Goal: Information Seeking & Learning: Find specific fact

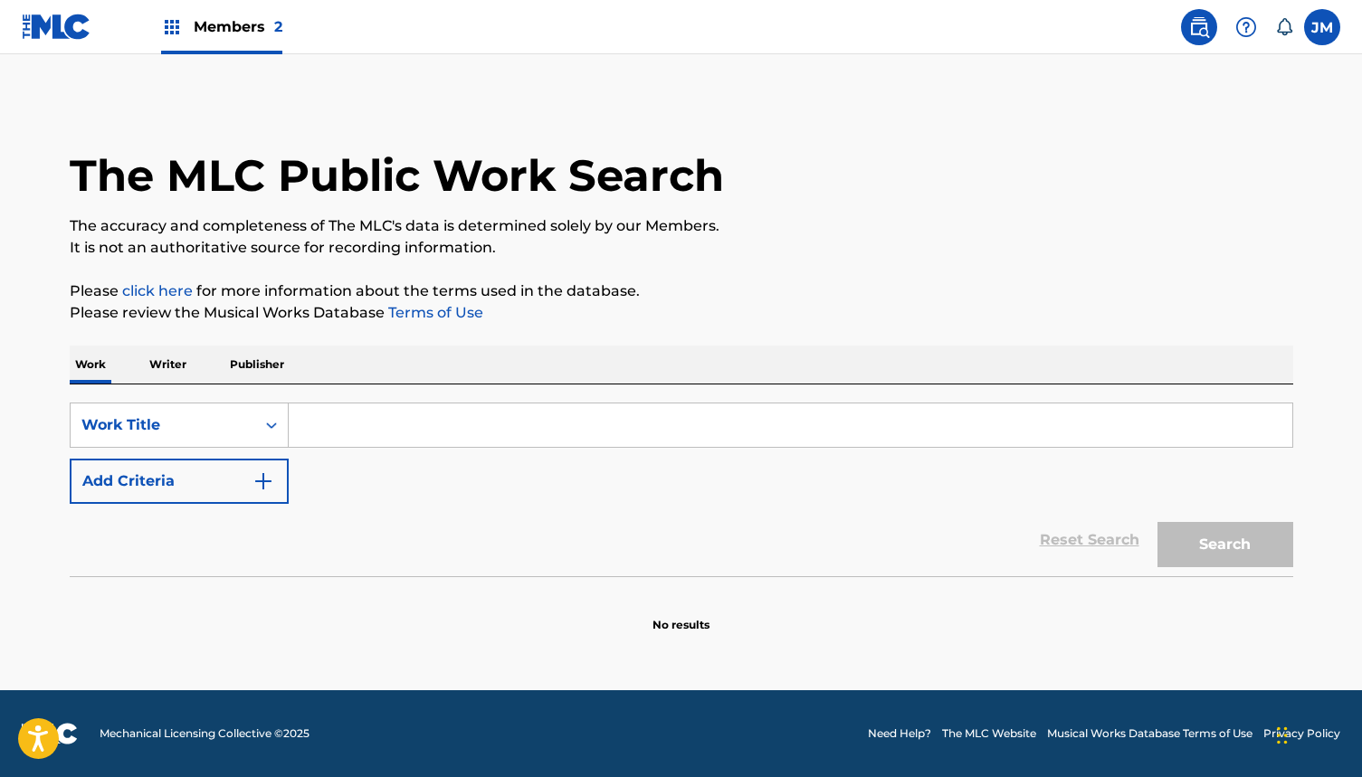
click at [385, 432] on input "Search Form" at bounding box center [791, 425] width 1004 height 43
paste input "CA4G24"
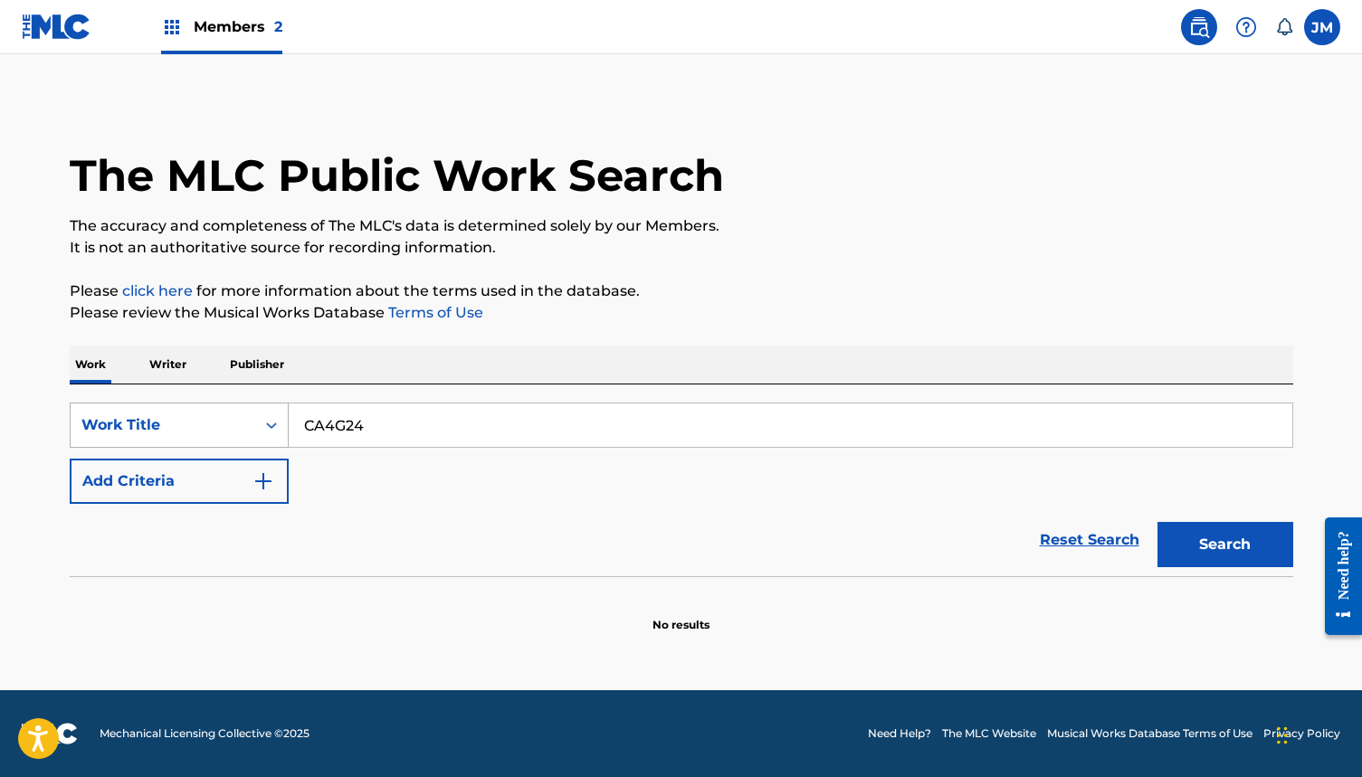
type input "CA4G24"
click at [263, 423] on icon "Search Form" at bounding box center [271, 425] width 18 height 18
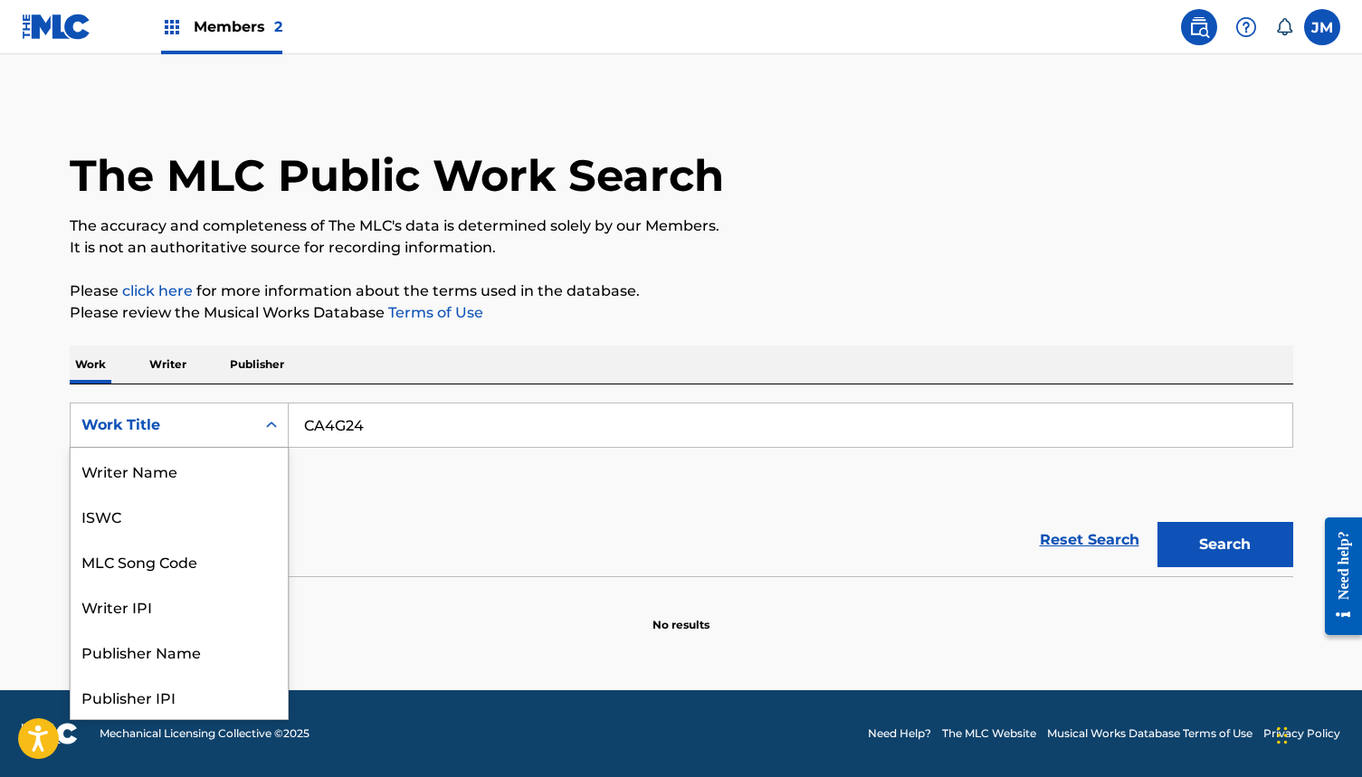
scroll to position [90, 0]
click at [229, 476] on div "MLC Song Code" at bounding box center [179, 470] width 217 height 45
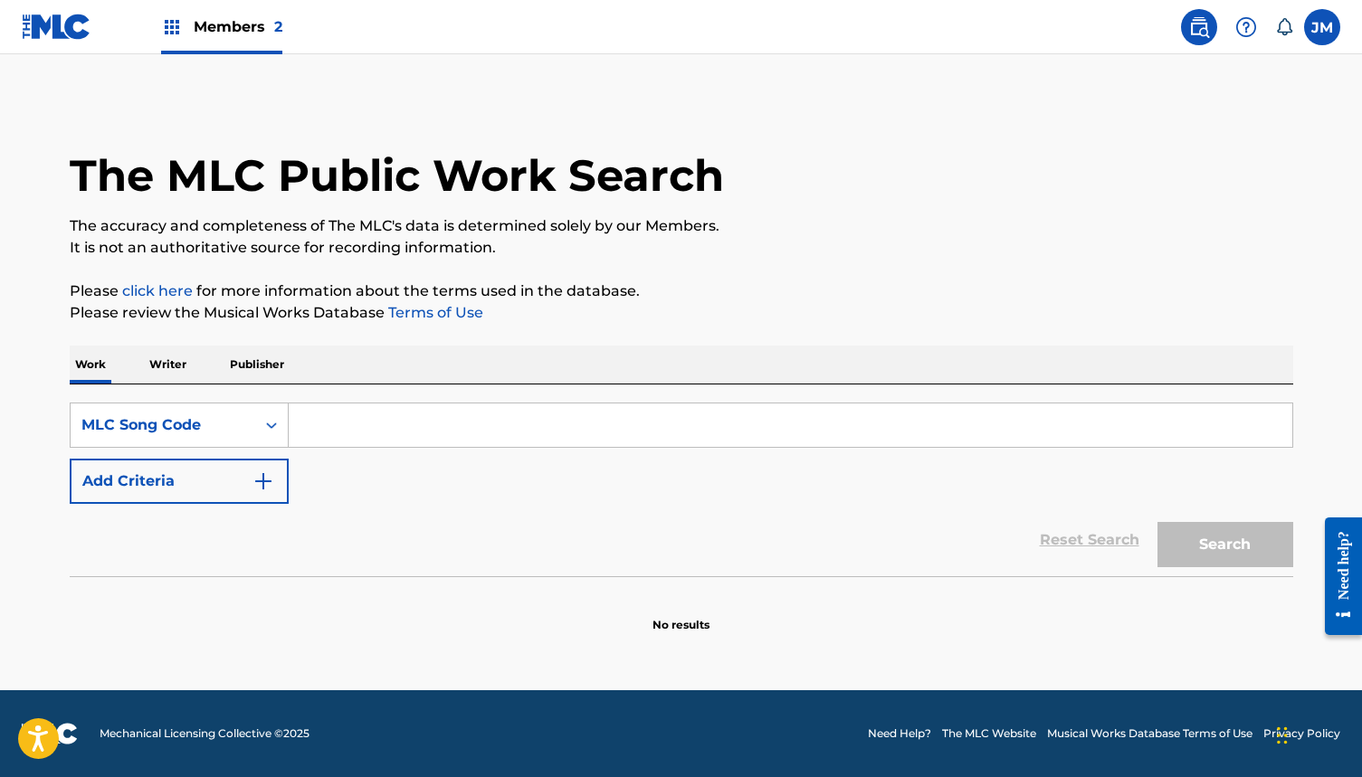
click at [592, 425] on input "Search Form" at bounding box center [791, 425] width 1004 height 43
paste input "CA4G24"
type input "CA4G24"
click at [1248, 538] on button "Search" at bounding box center [1225, 544] width 136 height 45
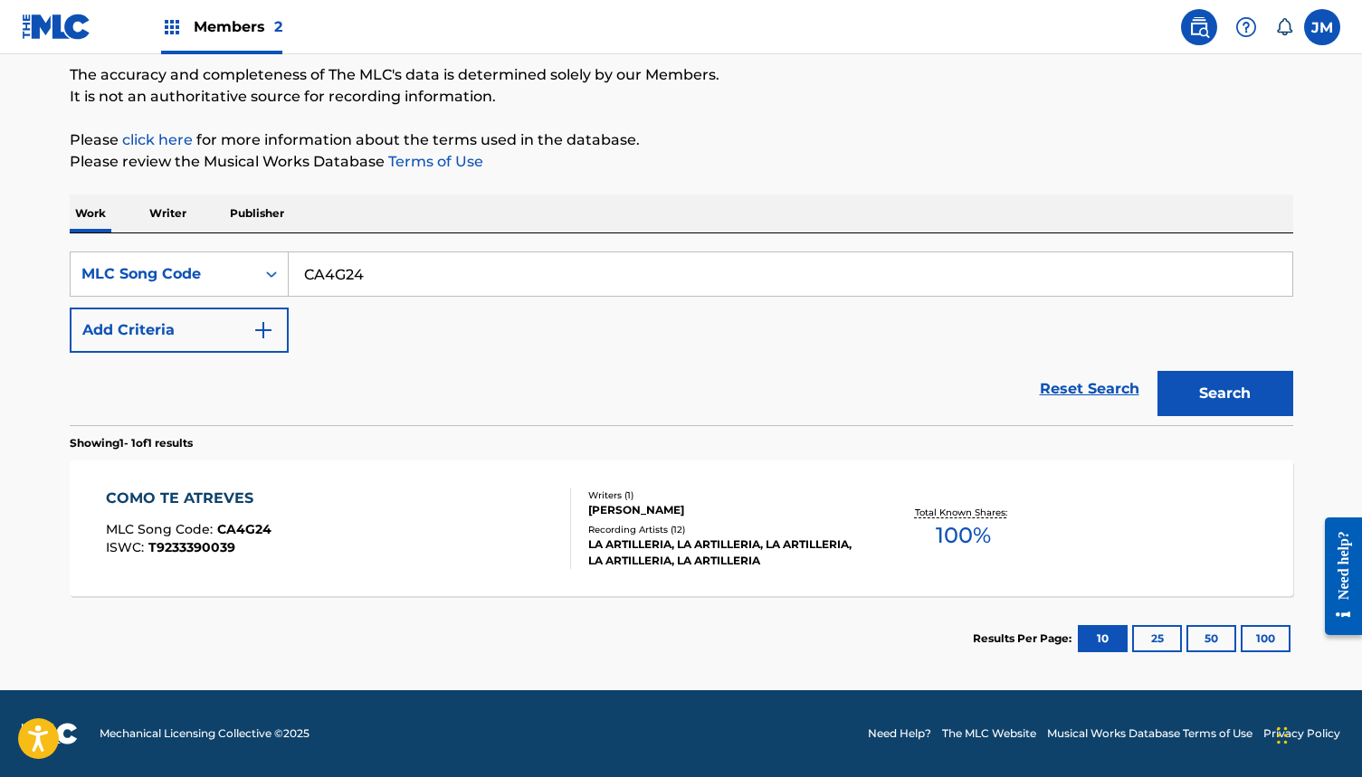
scroll to position [151, 0]
click at [776, 523] on div "Recording Artists ( 12 )" at bounding box center [724, 530] width 273 height 14
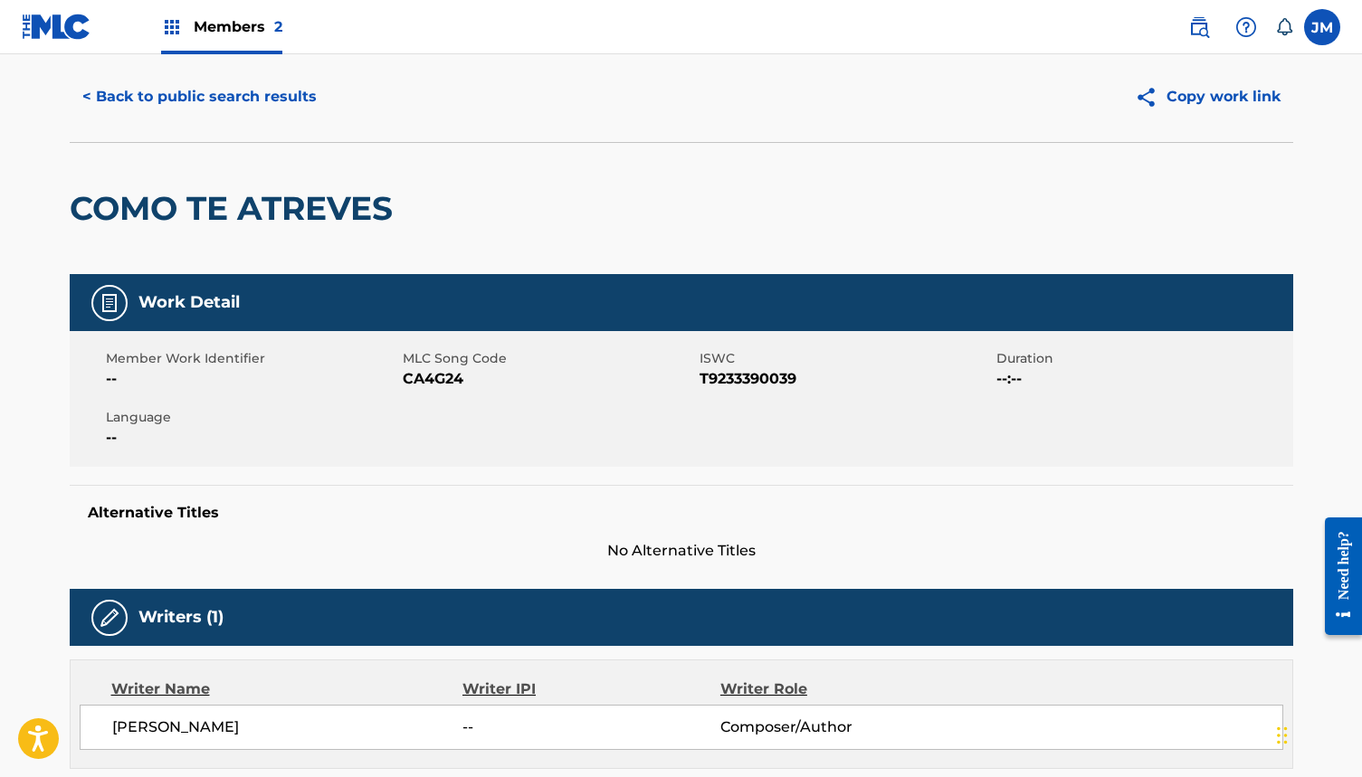
scroll to position [46, 0]
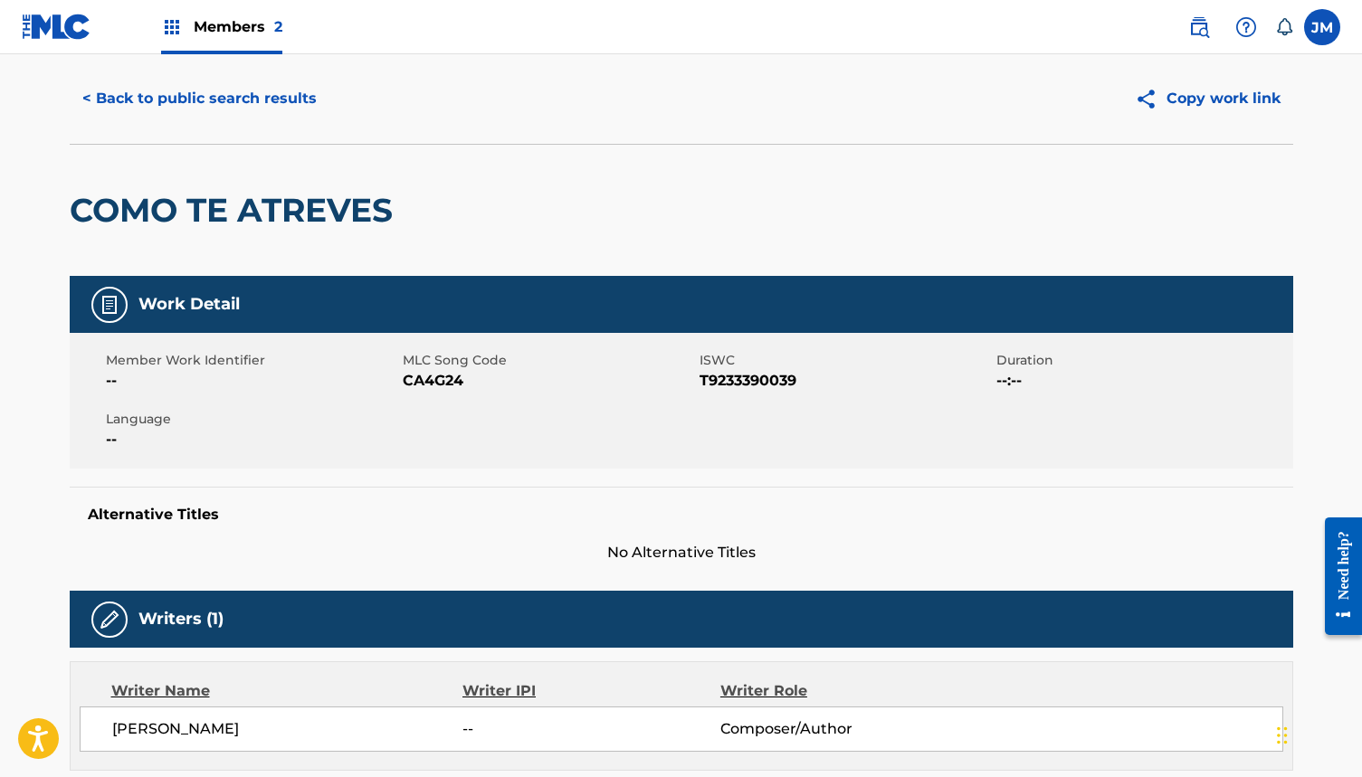
scroll to position [104, 0]
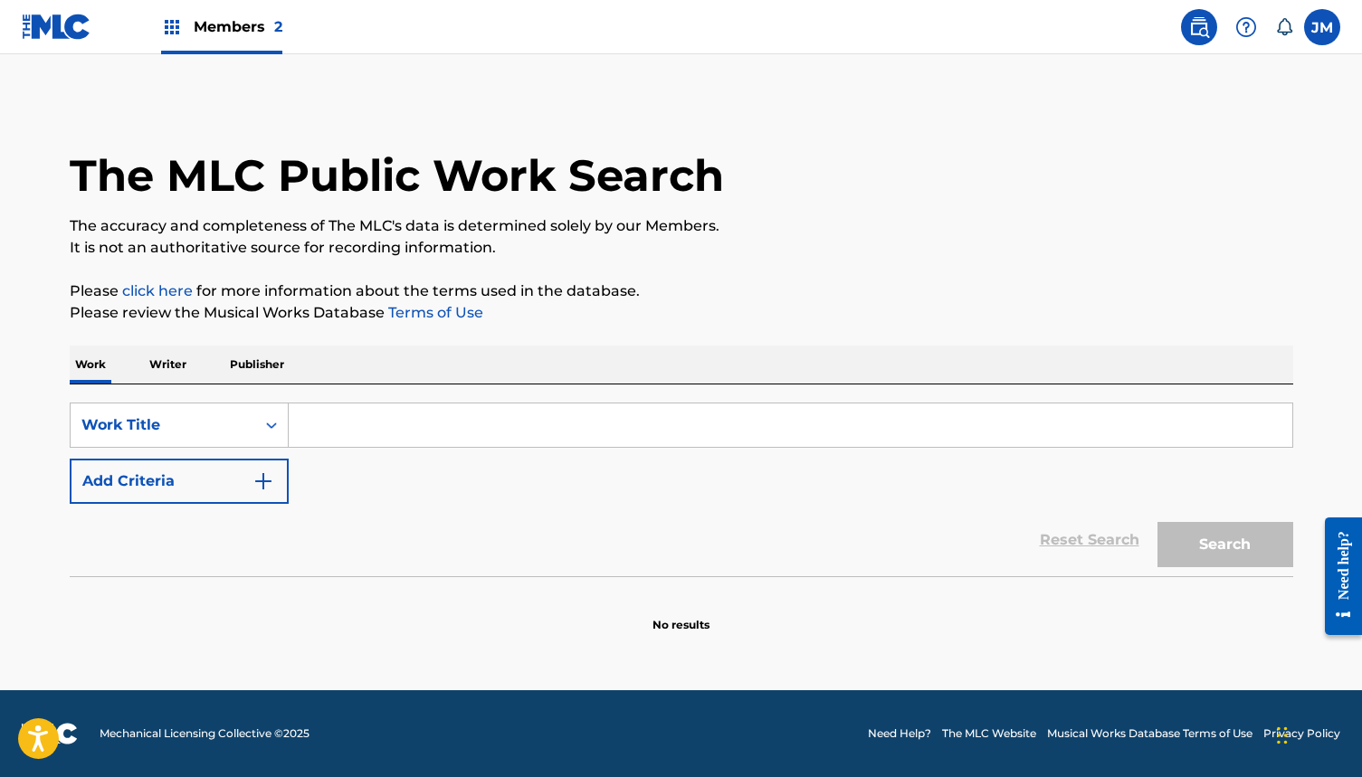
click at [332, 415] on input "Search Form" at bounding box center [791, 425] width 1004 height 43
paste input "CA4G24"
type input "CA4G24"
click at [1214, 547] on button "Search" at bounding box center [1225, 544] width 136 height 45
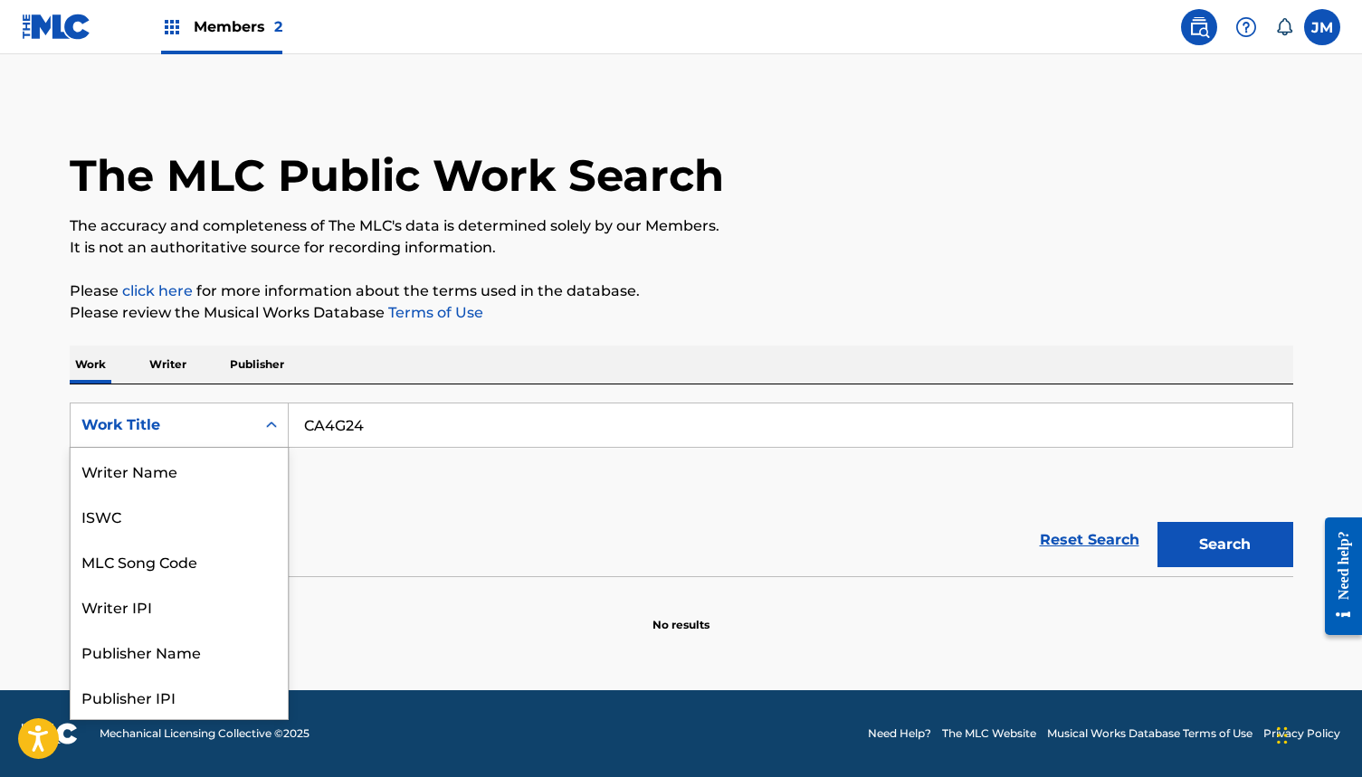
click at [215, 424] on div "Work Title" at bounding box center [162, 425] width 163 height 22
click at [224, 459] on div "MLC Song Code" at bounding box center [179, 470] width 217 height 45
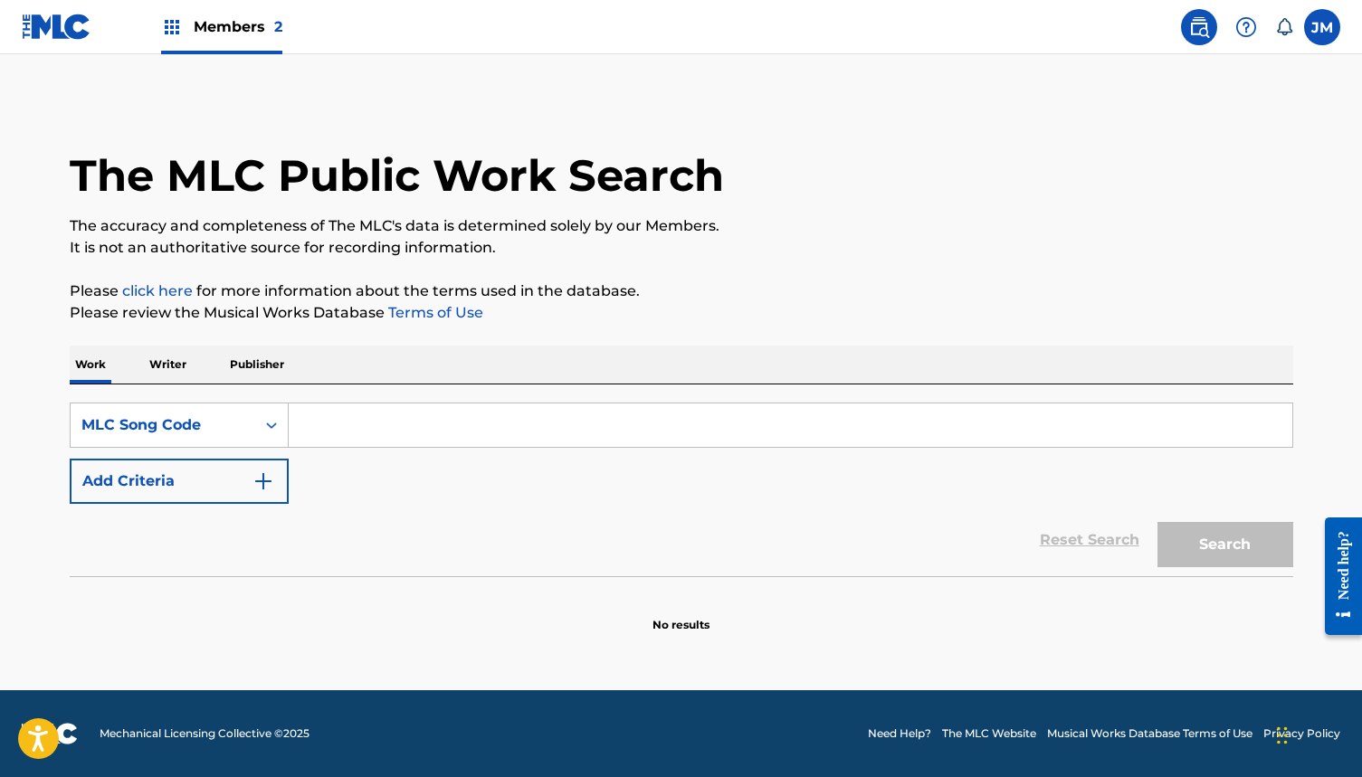
click at [938, 414] on input "Search Form" at bounding box center [791, 425] width 1004 height 43
paste input "CA4G24"
type input "CA4G24"
click at [1223, 538] on button "Search" at bounding box center [1225, 544] width 136 height 45
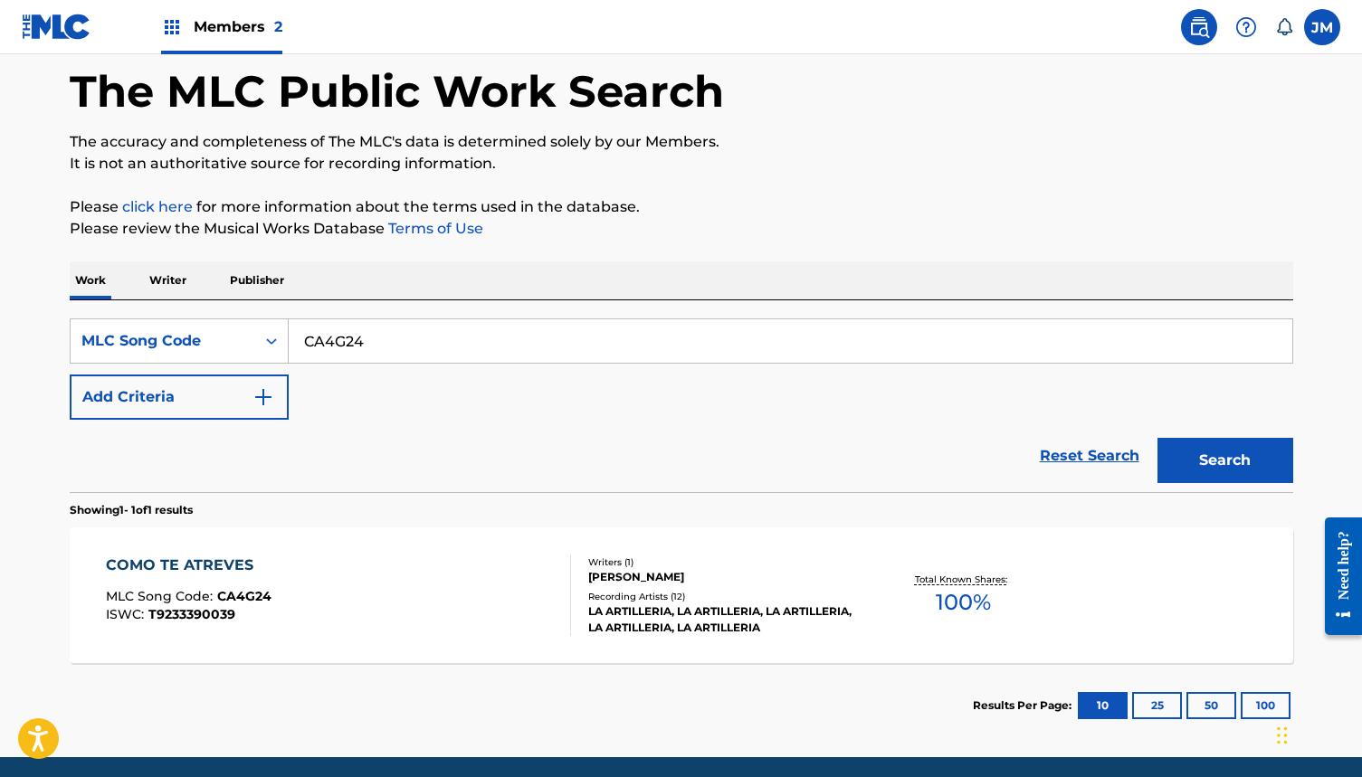
scroll to position [86, 0]
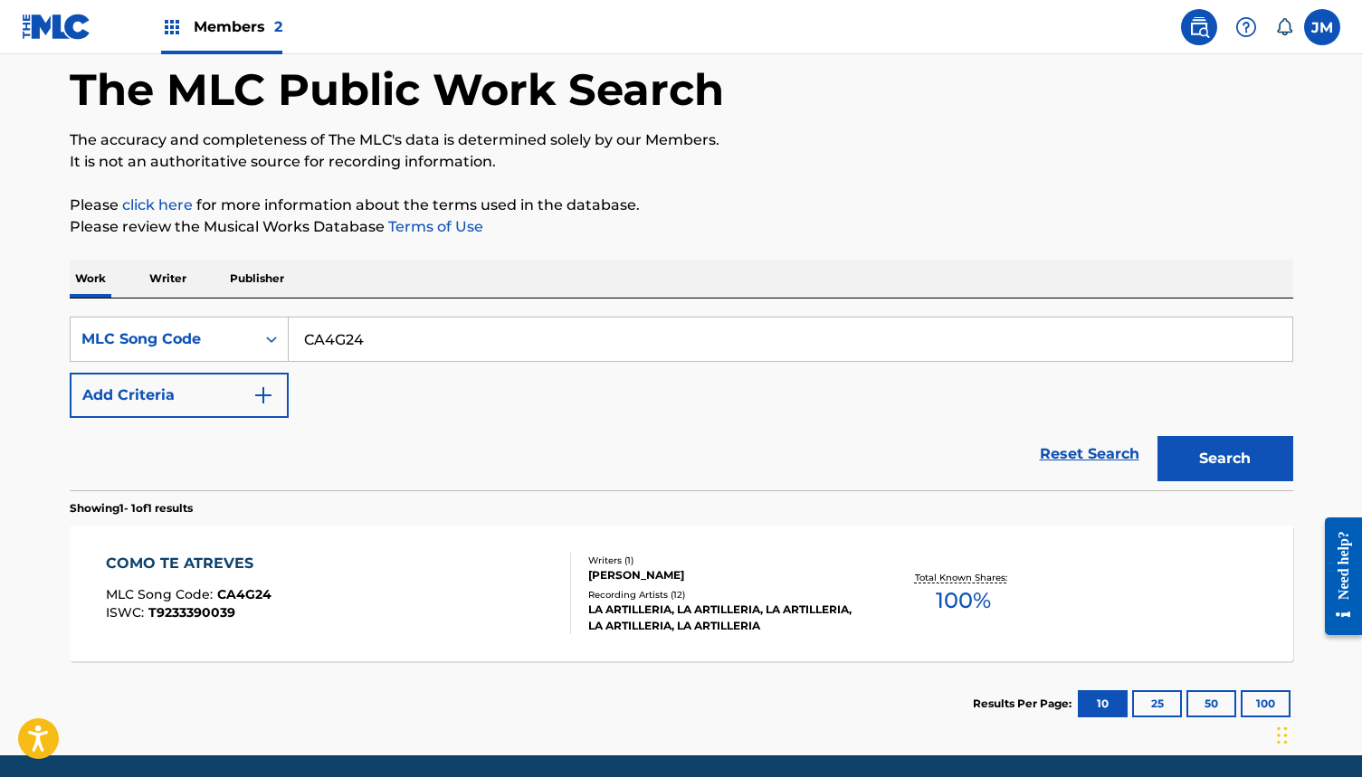
click at [993, 642] on div "COMO TE ATREVES MLC Song Code : CA4G24 ISWC : T9233390039 Writers ( 1 ) [PERSON…" at bounding box center [681, 594] width 1223 height 136
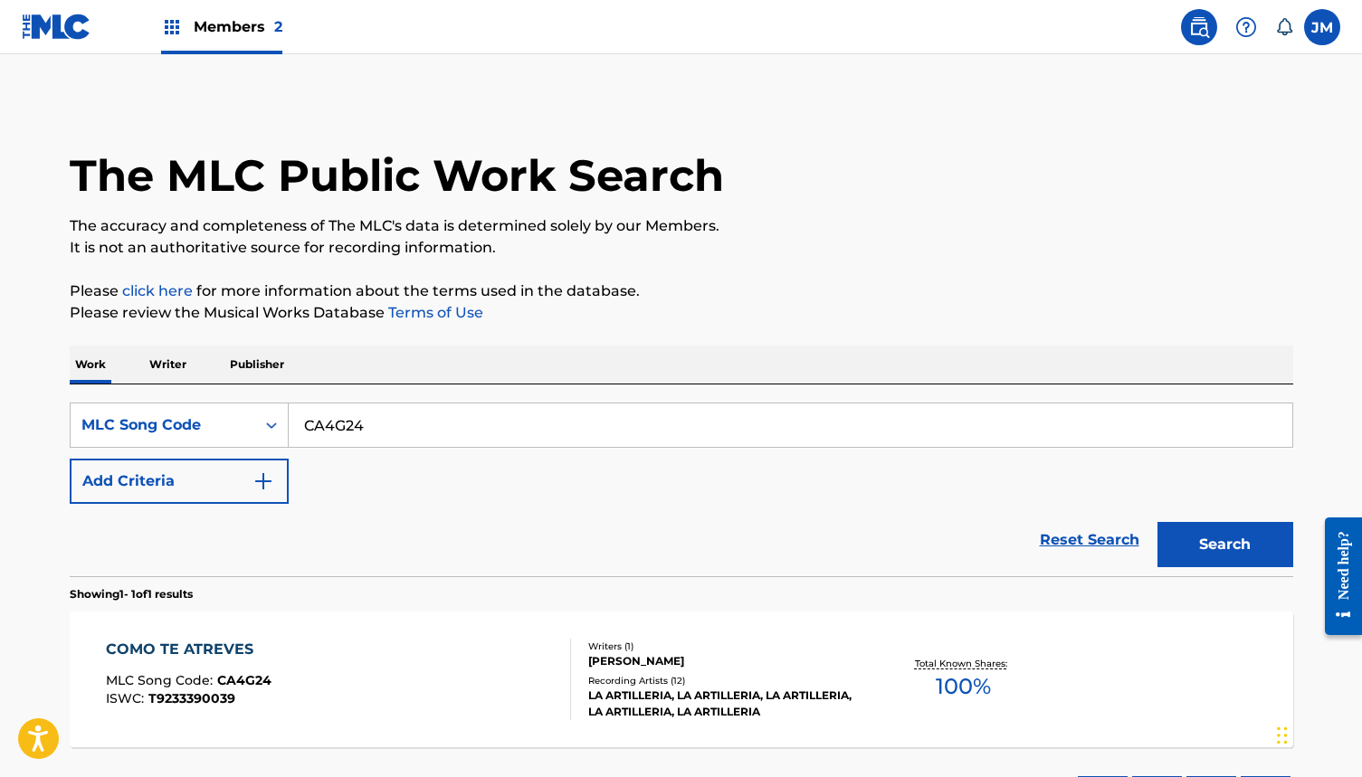
scroll to position [86, 0]
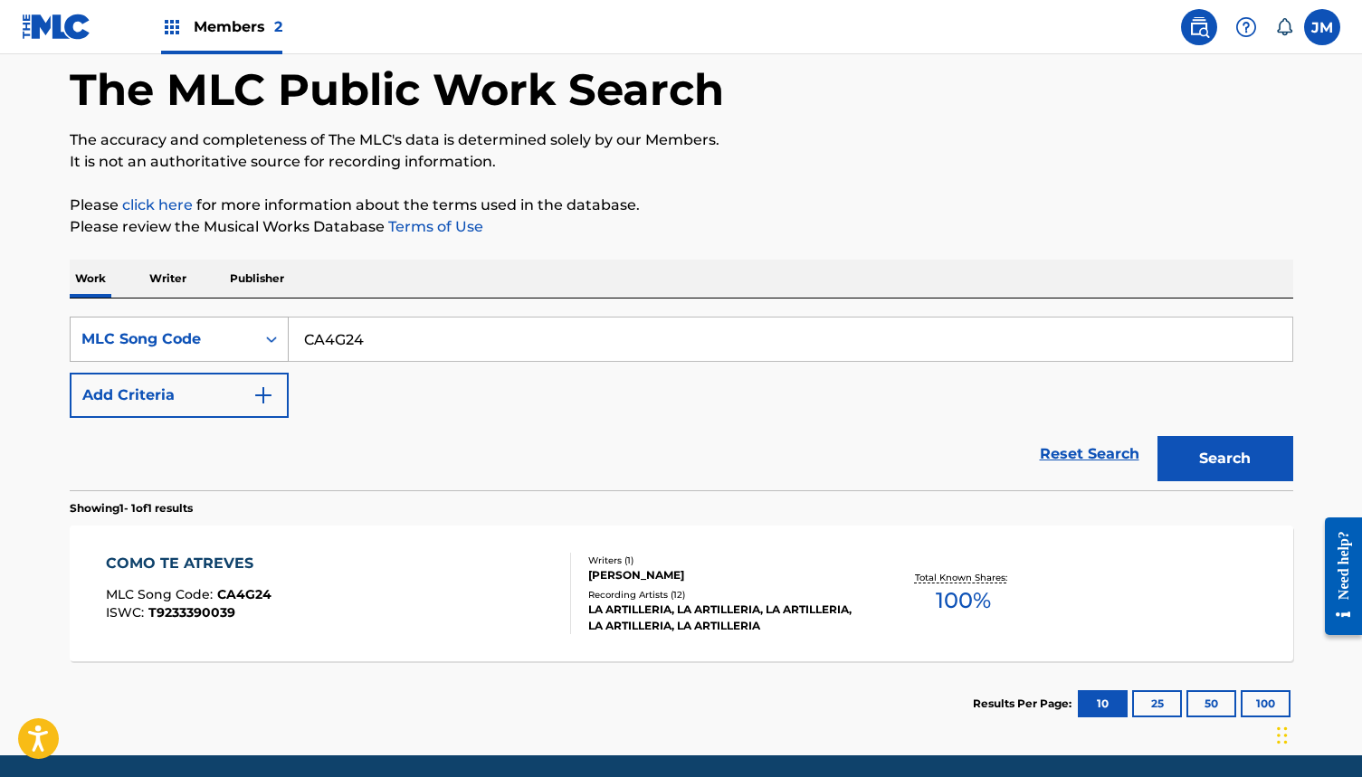
click at [241, 350] on div "MLC Song Code" at bounding box center [163, 339] width 185 height 34
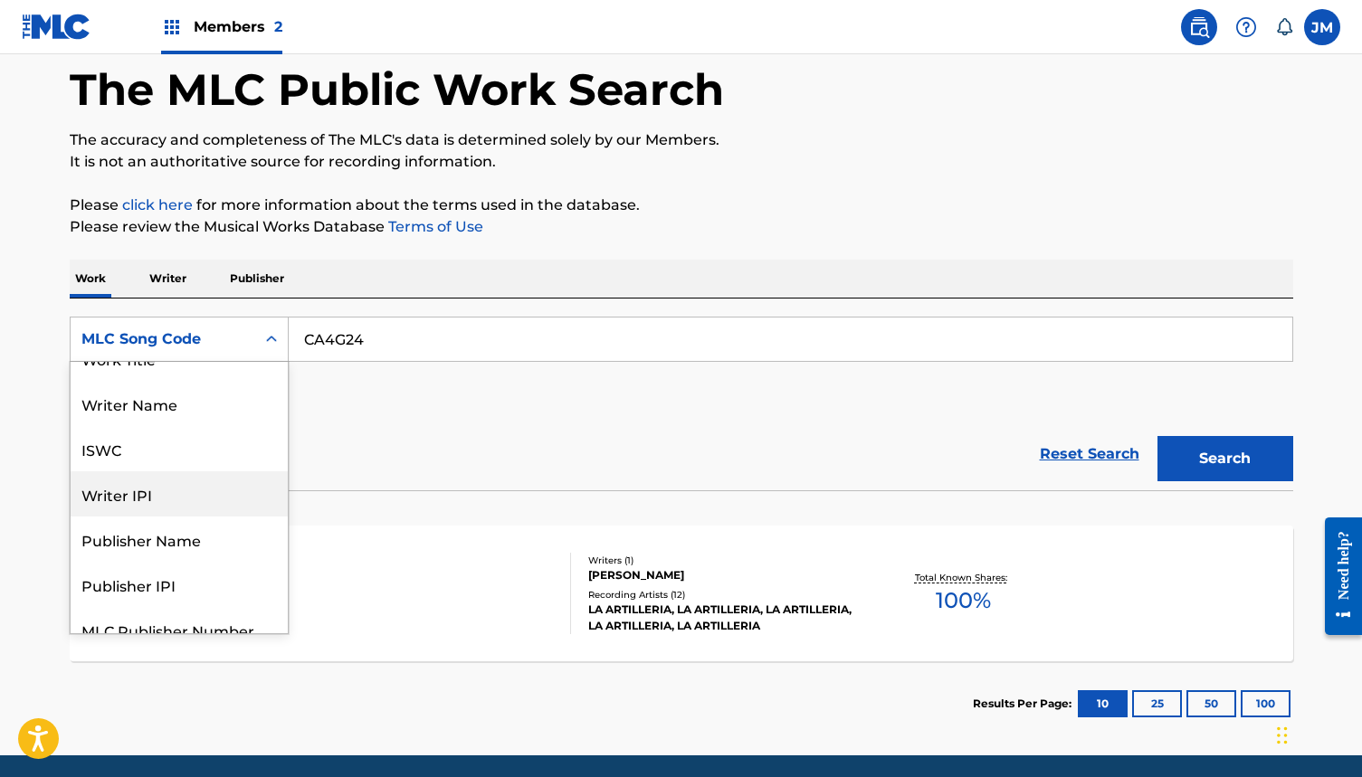
scroll to position [0, 0]
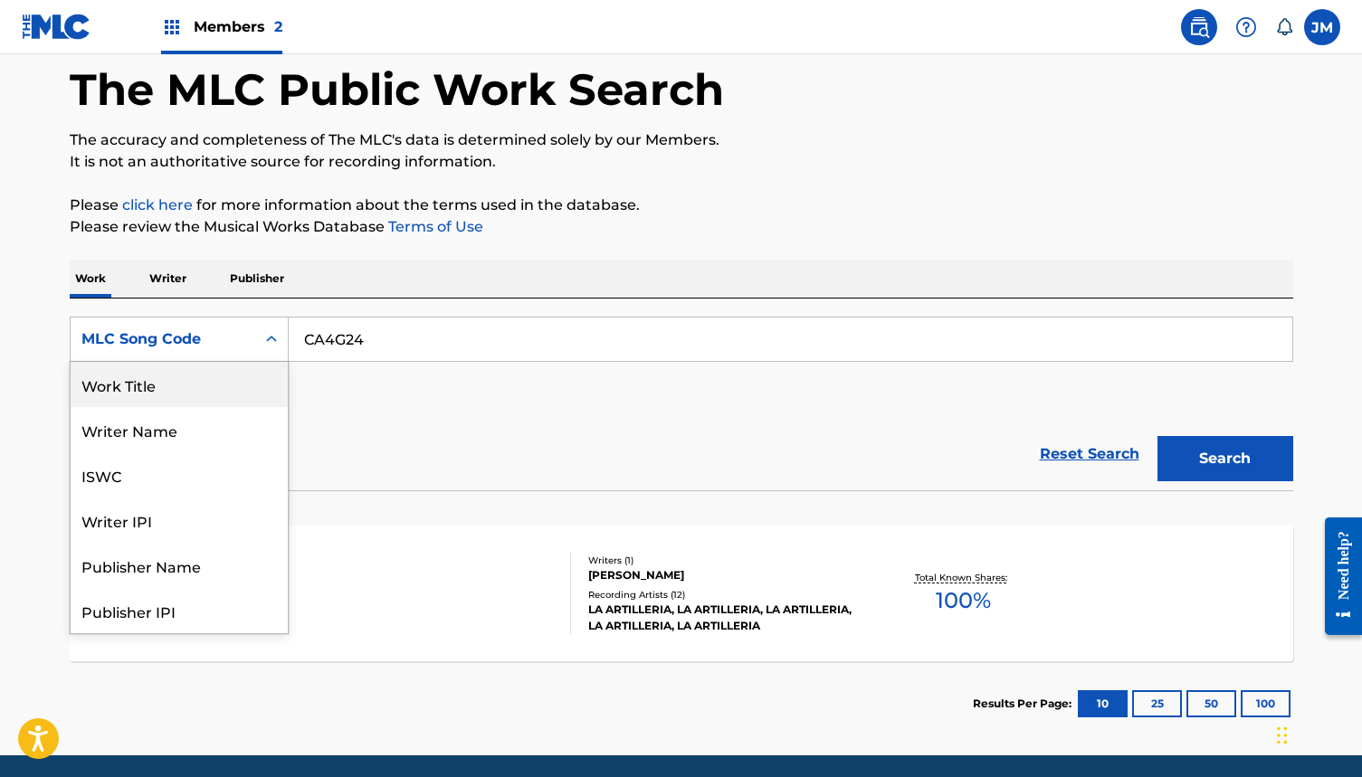
click at [176, 393] on div "Work Title" at bounding box center [179, 384] width 217 height 45
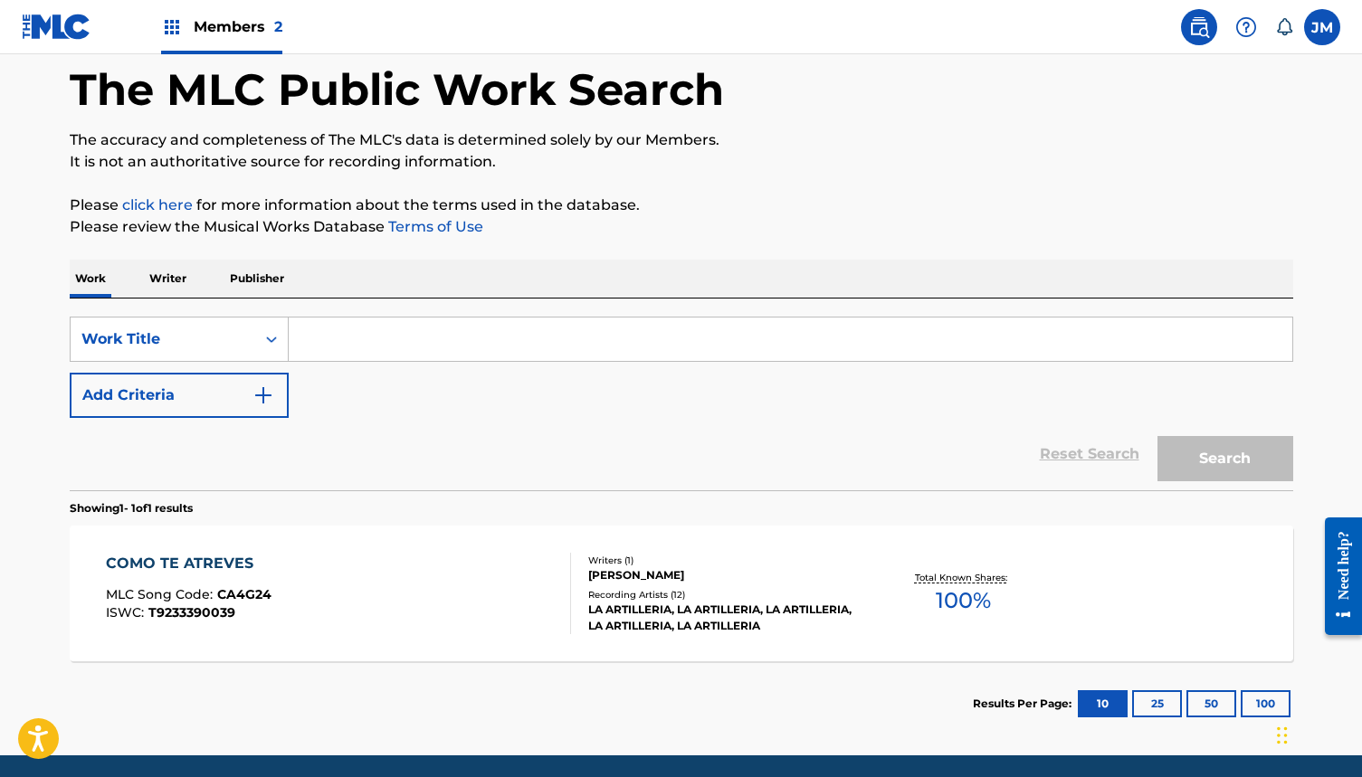
click at [396, 326] on input "Search Form" at bounding box center [791, 339] width 1004 height 43
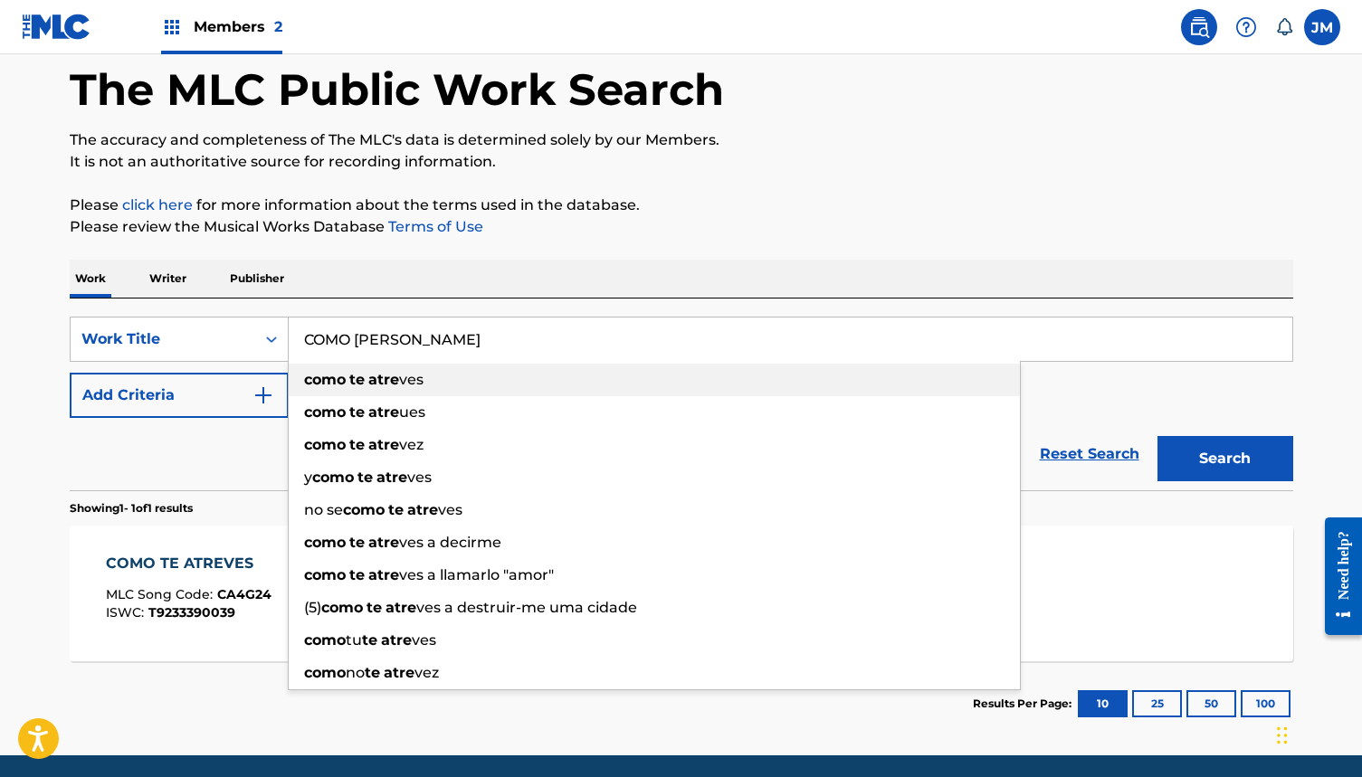
click at [385, 380] on strong "atre" at bounding box center [383, 379] width 31 height 17
type input "como te atreves"
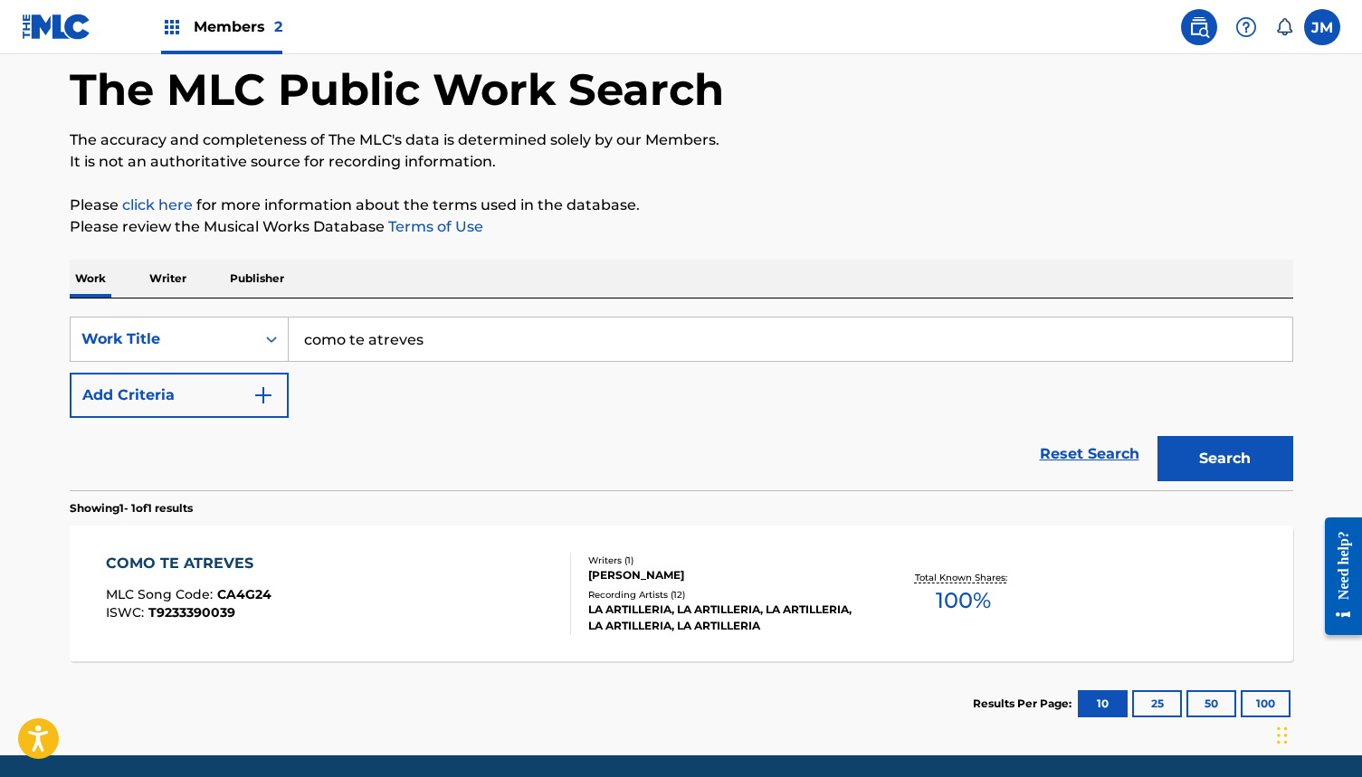
click at [1221, 443] on button "Search" at bounding box center [1225, 458] width 136 height 45
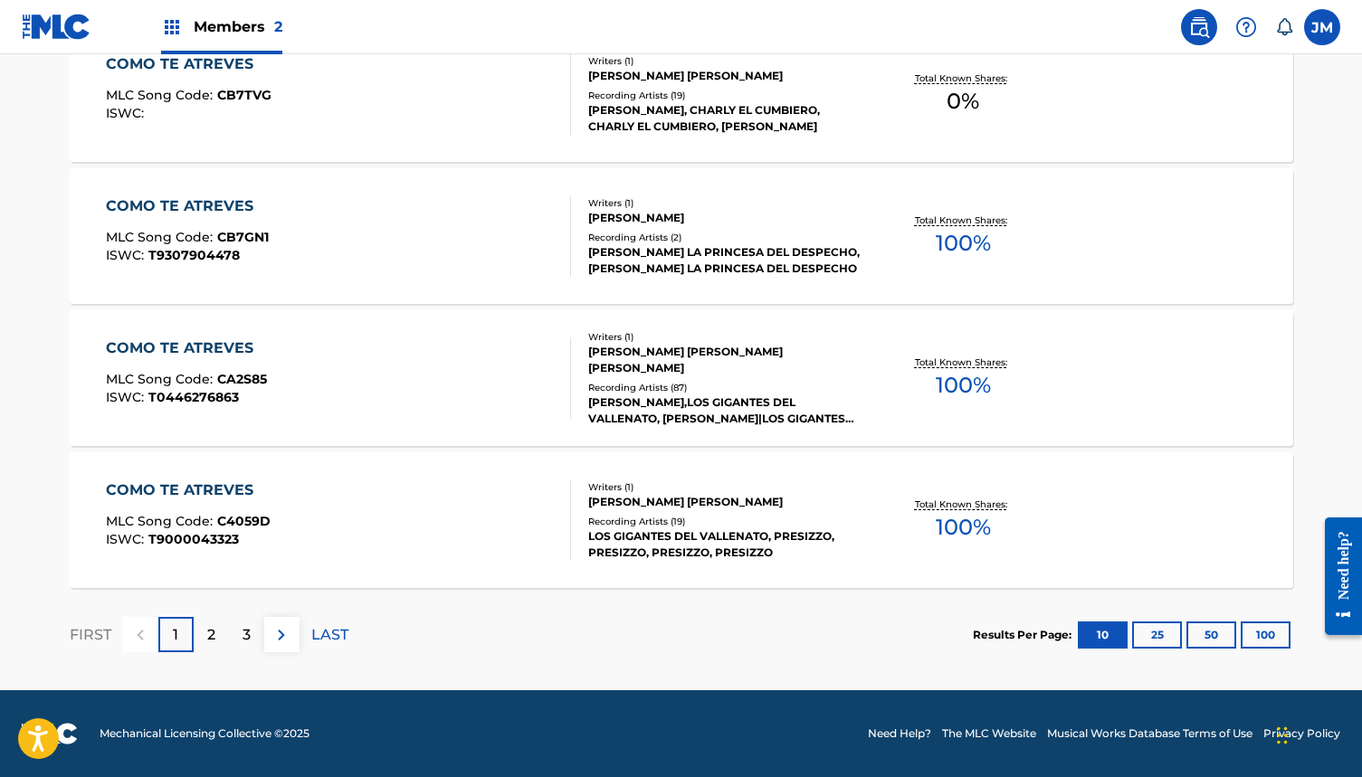
scroll to position [1438, 0]
click at [1278, 639] on button "100" at bounding box center [1266, 635] width 50 height 27
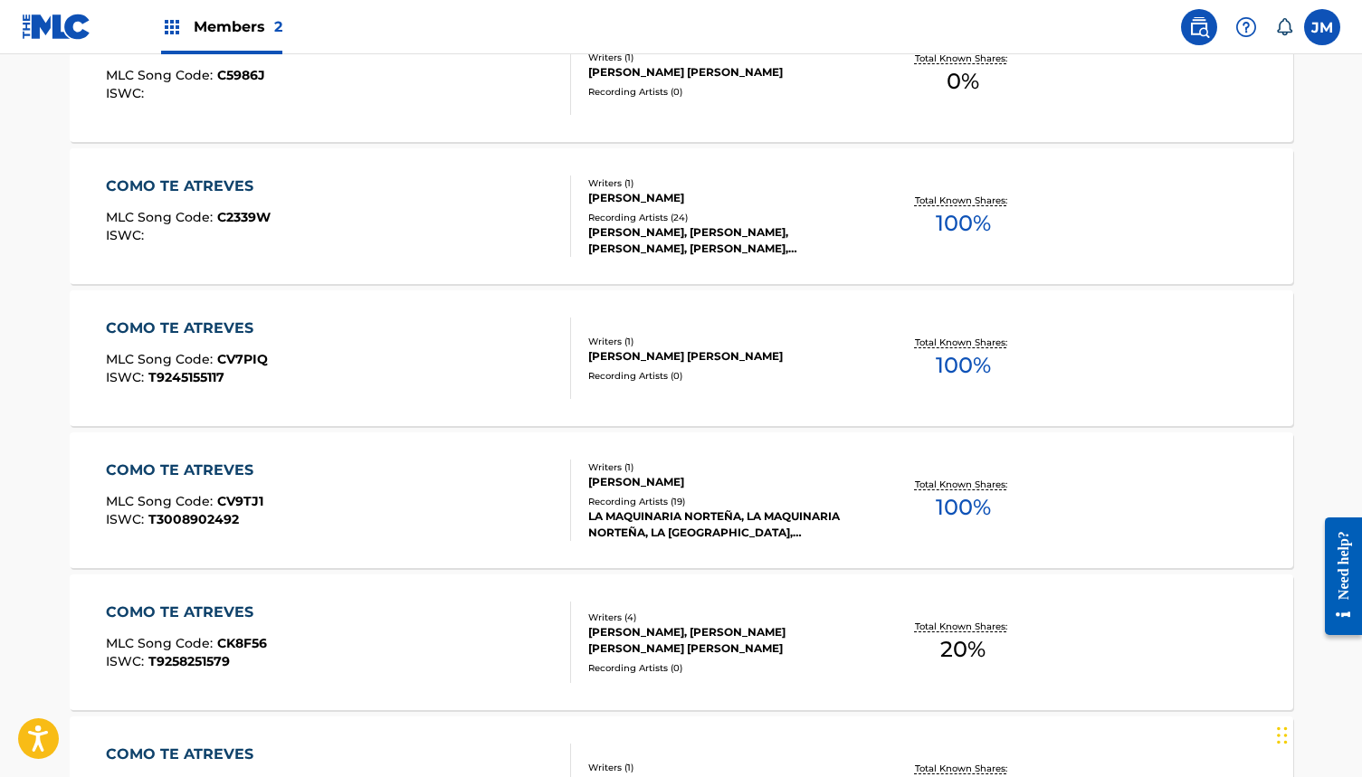
scroll to position [2468, 0]
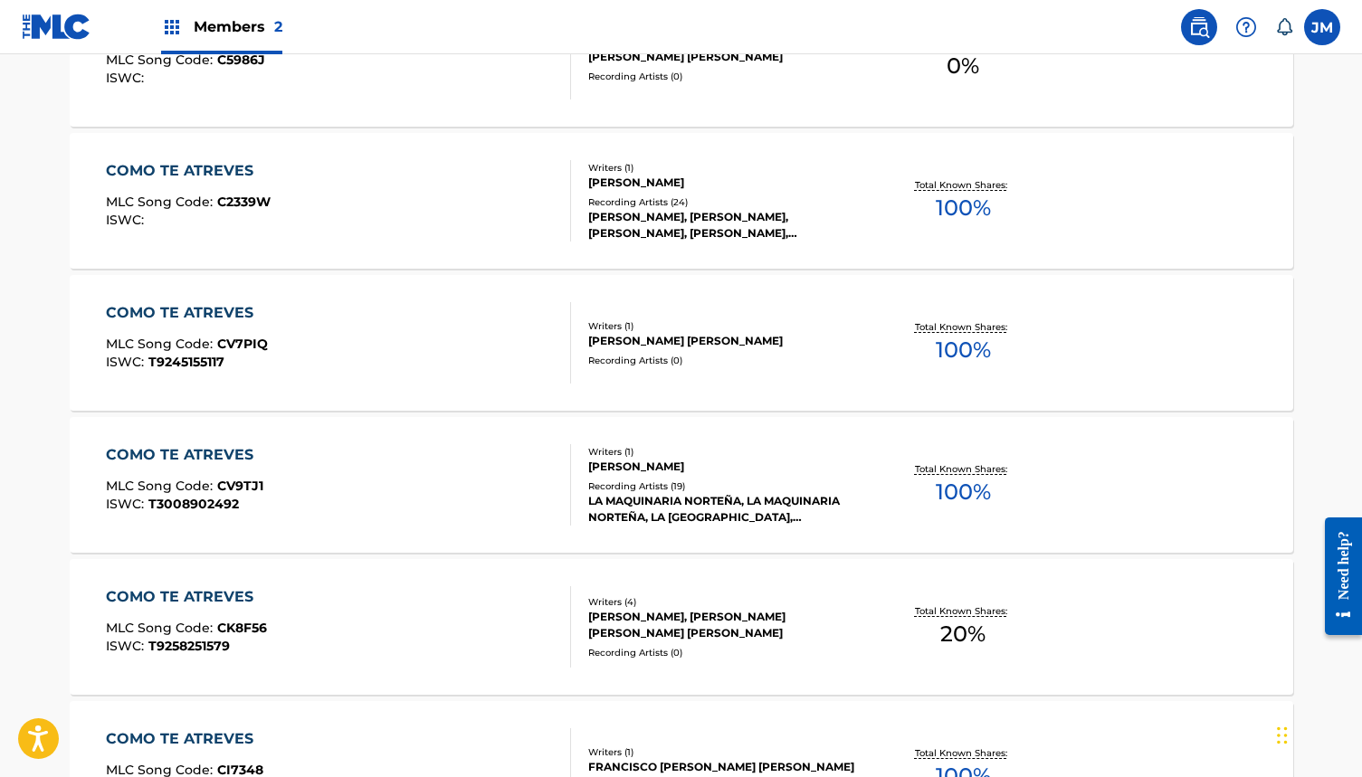
click at [753, 525] on div "LA MAQUINARIA NORTEÑA, LA MAQUINARIA NORTEÑA, LA [GEOGRAPHIC_DATA], [PERSON_NAM…" at bounding box center [724, 509] width 273 height 33
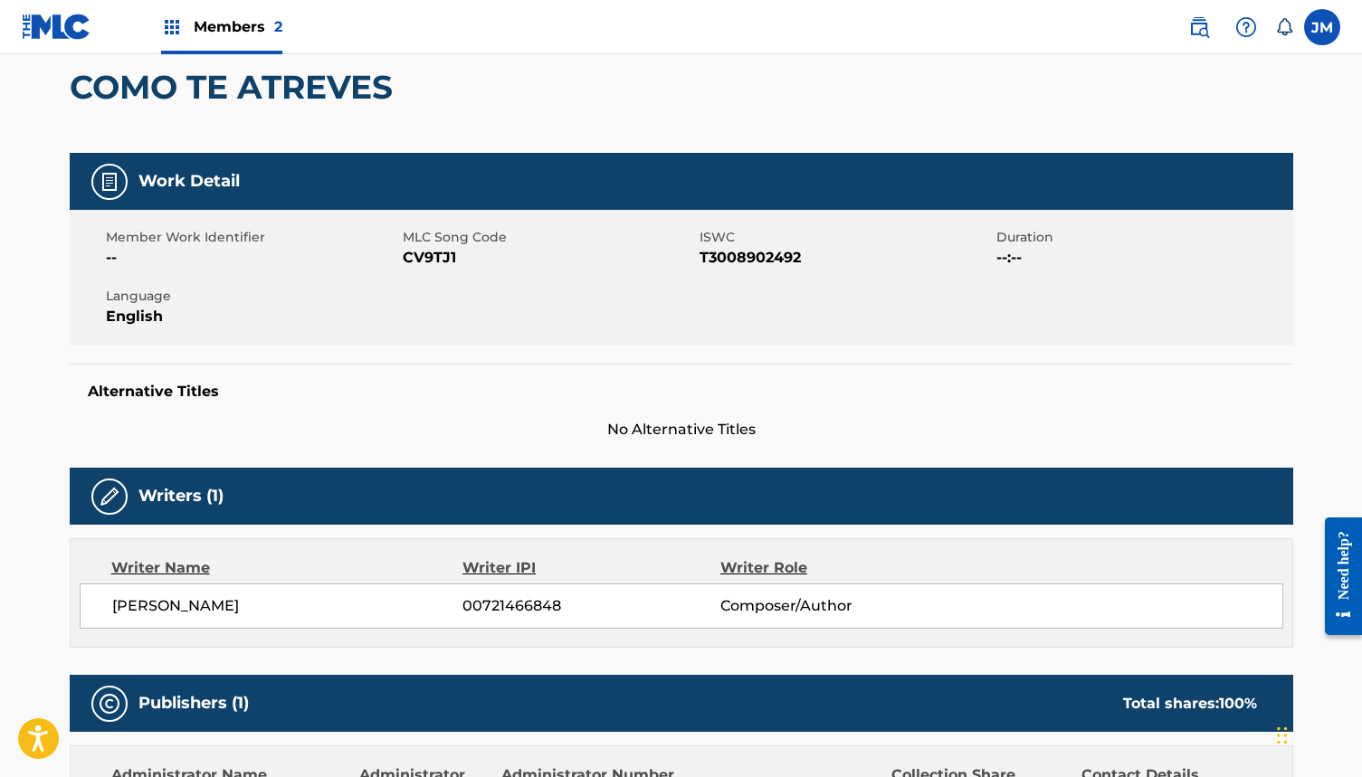
scroll to position [176, 0]
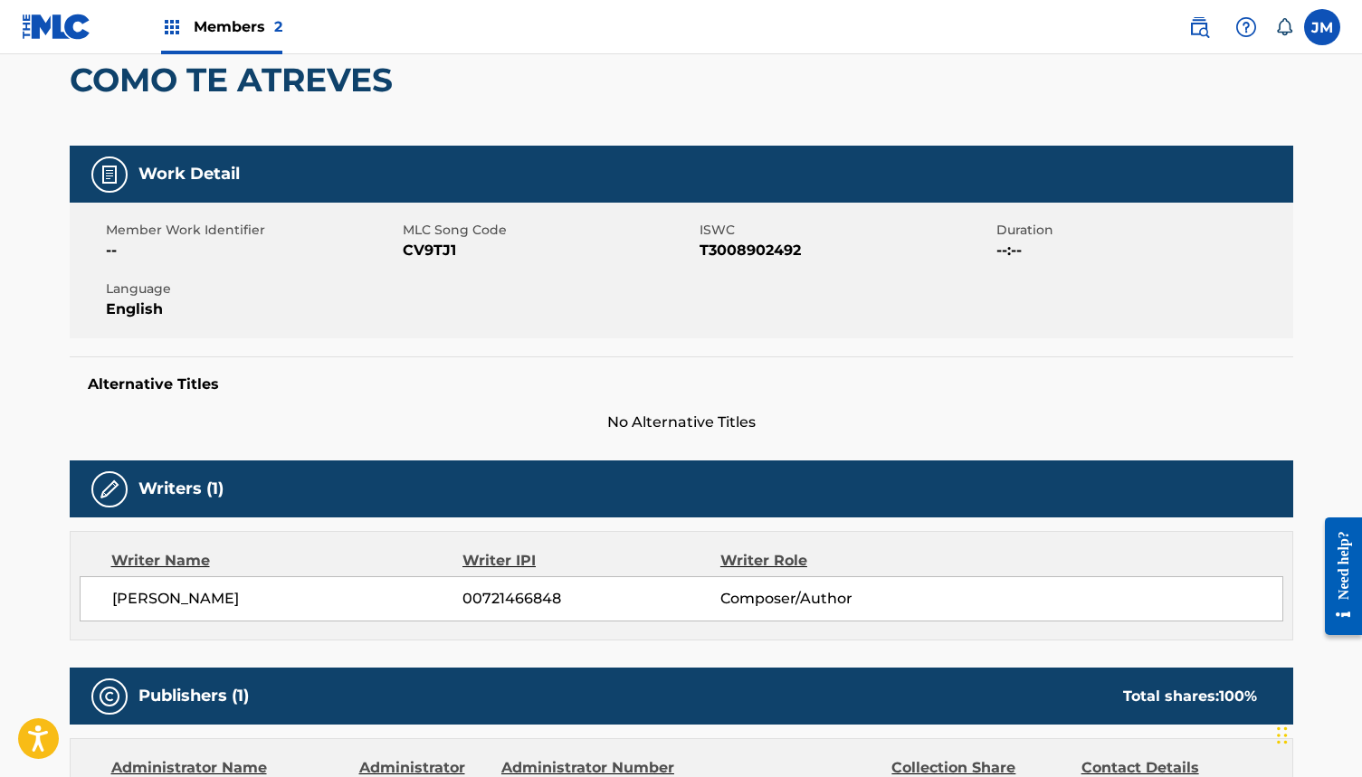
drag, startPoint x: 313, startPoint y: 597, endPoint x: 109, endPoint y: 593, distance: 204.6
click at [109, 593] on div "[PERSON_NAME] 00721466848 Composer/Author" at bounding box center [682, 598] width 1204 height 45
copy span "[PERSON_NAME]"
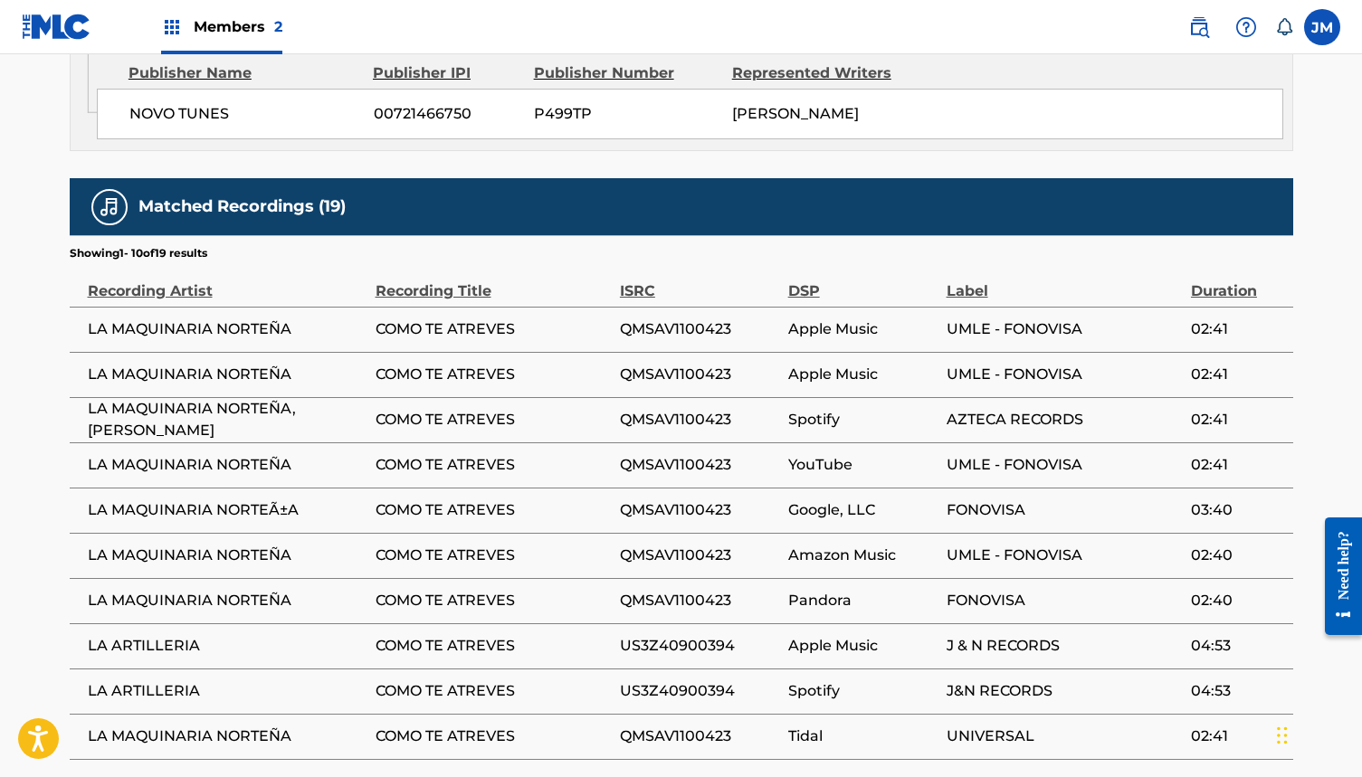
scroll to position [1003, 0]
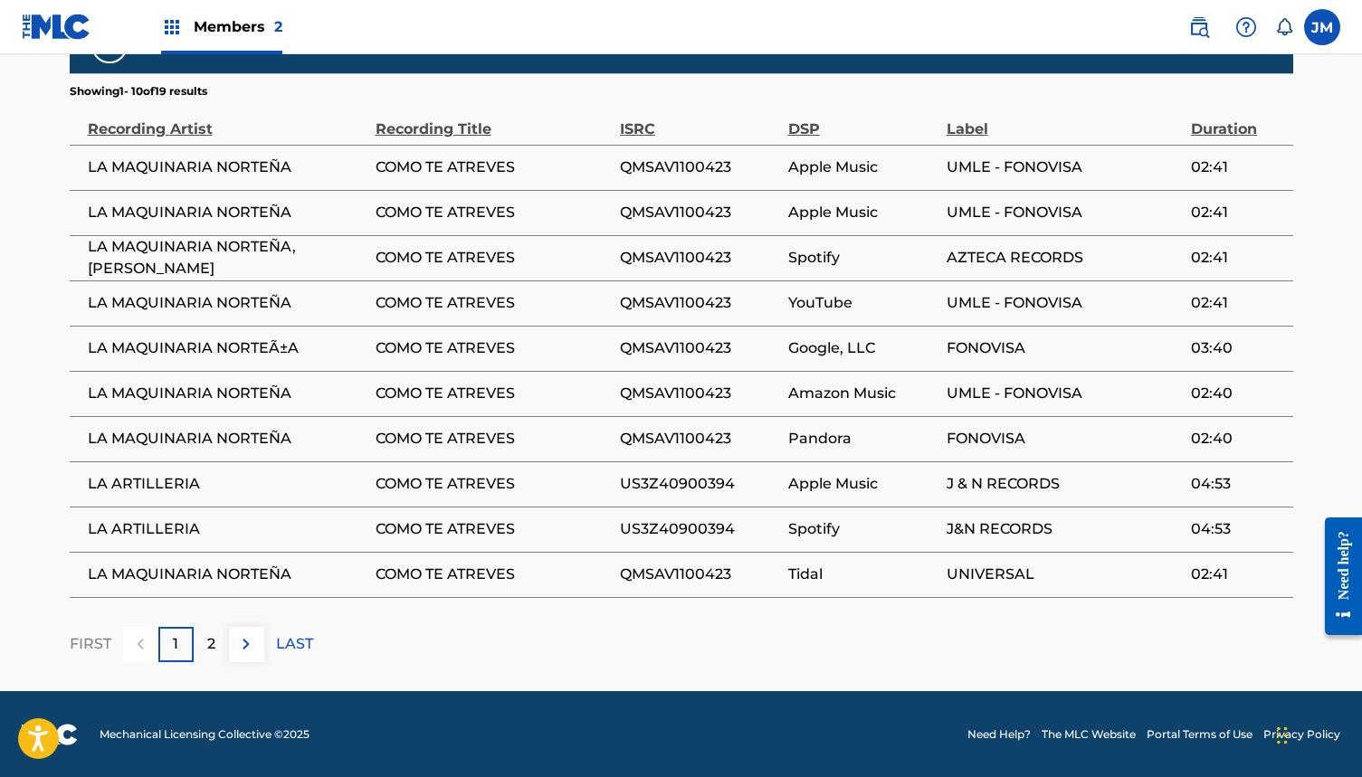
click at [205, 643] on div "2" at bounding box center [211, 644] width 35 height 35
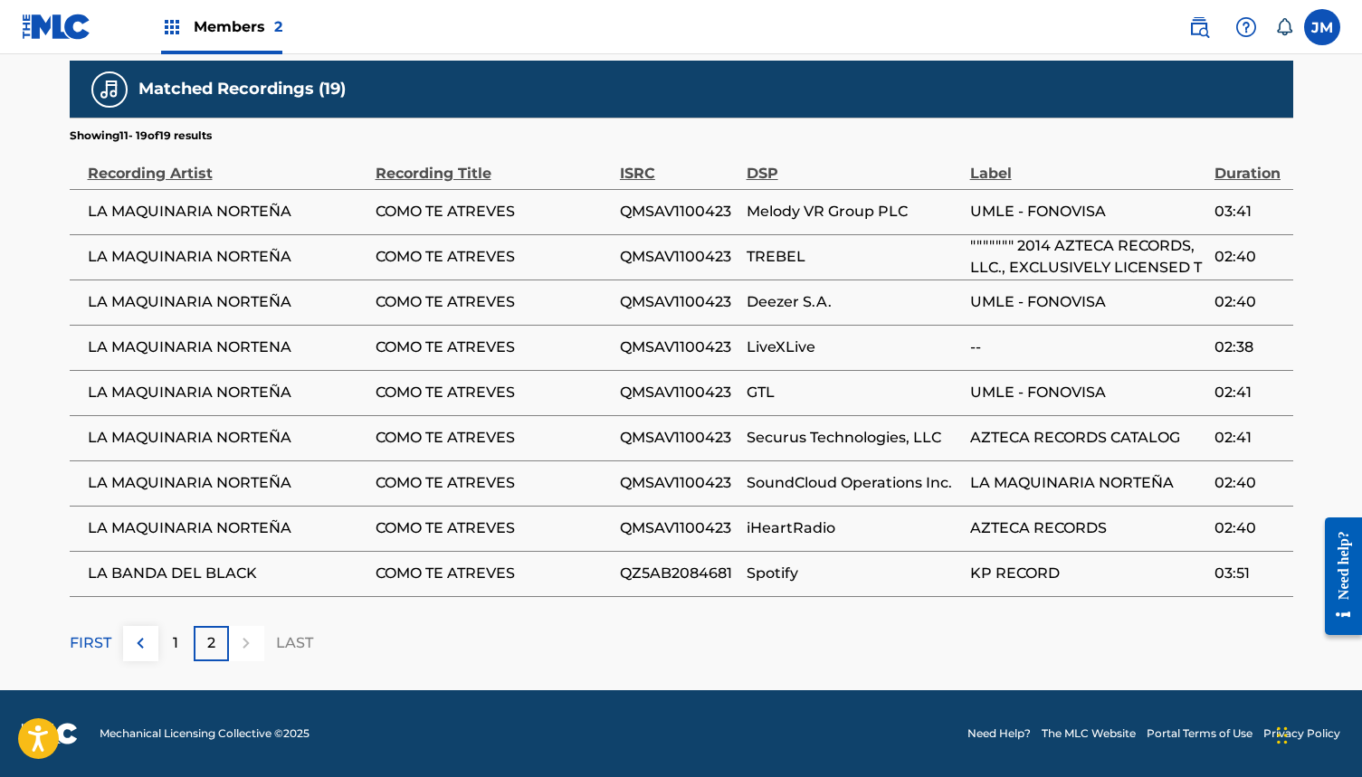
scroll to position [1115, 0]
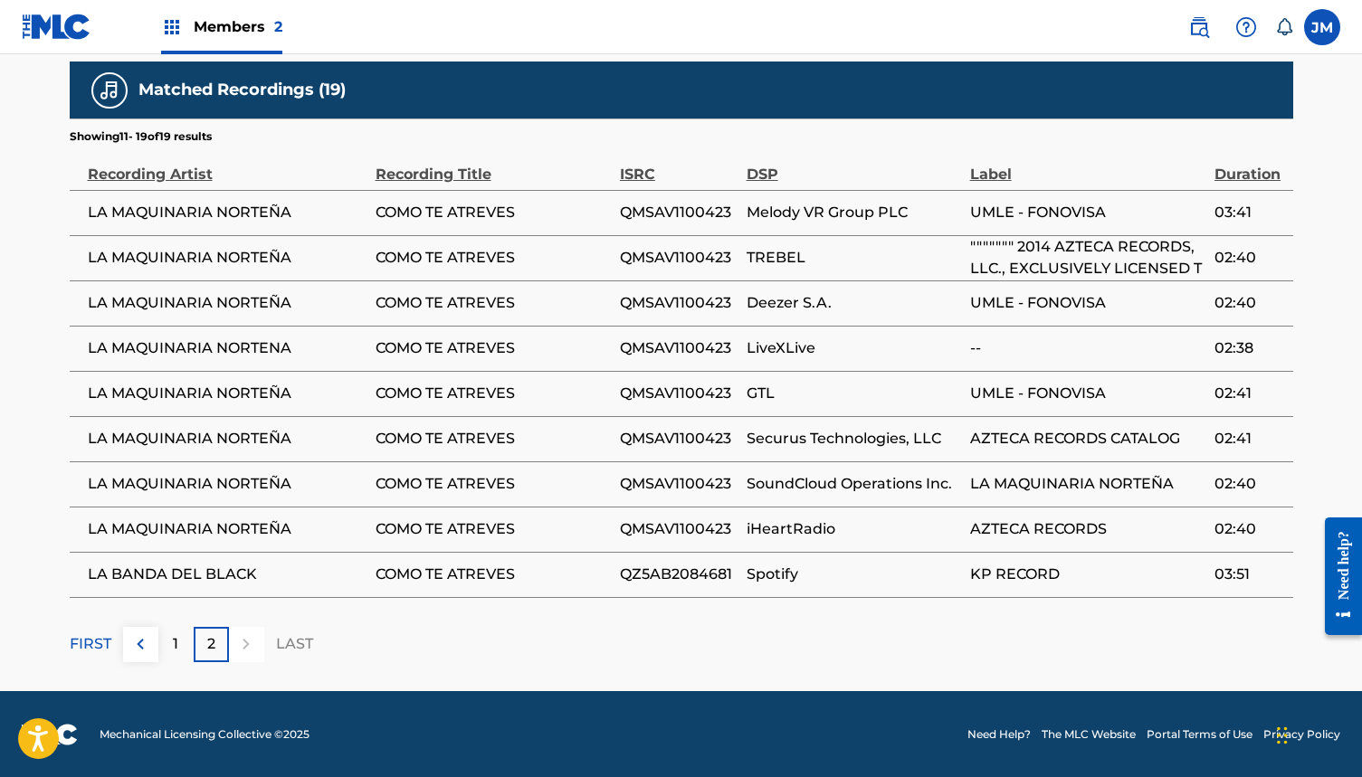
click at [169, 646] on div "1" at bounding box center [175, 644] width 35 height 35
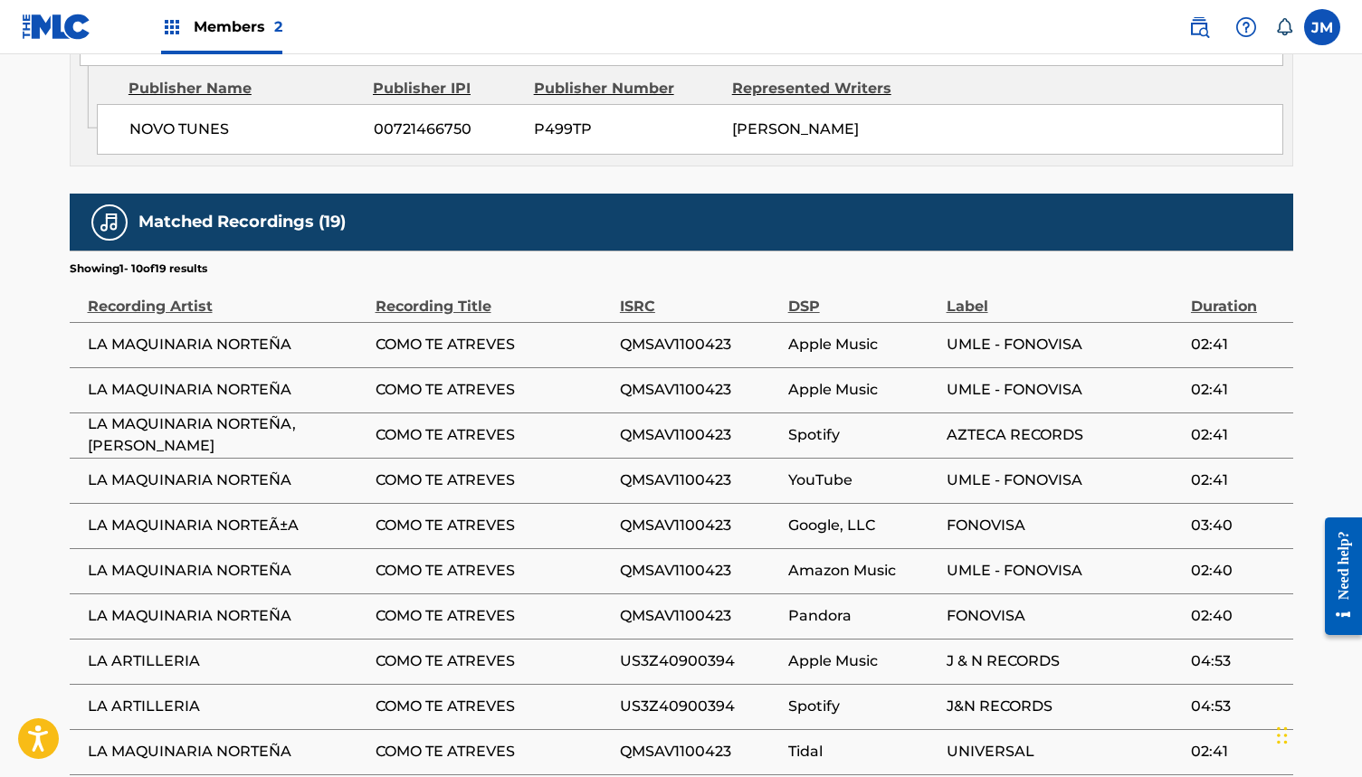
scroll to position [994, 0]
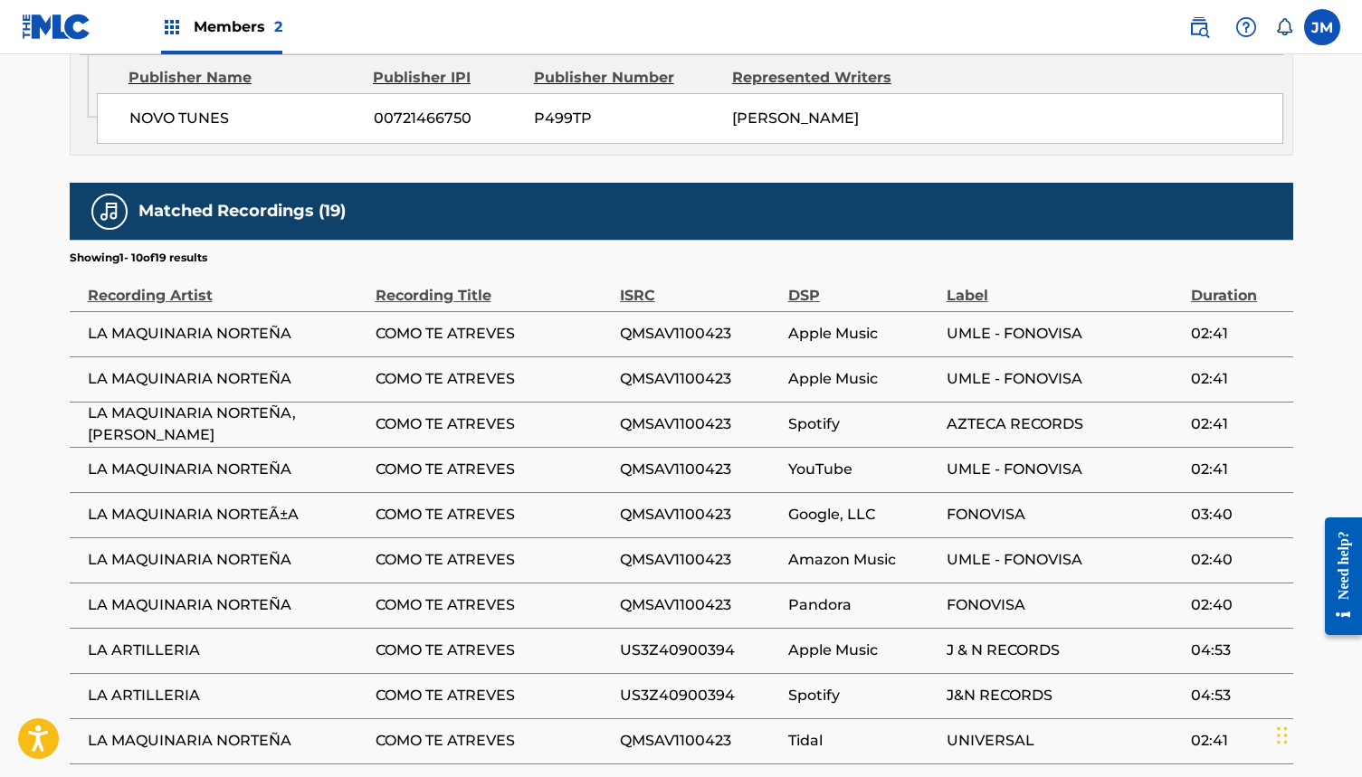
click at [708, 648] on span "US3Z40900394" at bounding box center [699, 651] width 159 height 22
copy span "US3Z40900394"
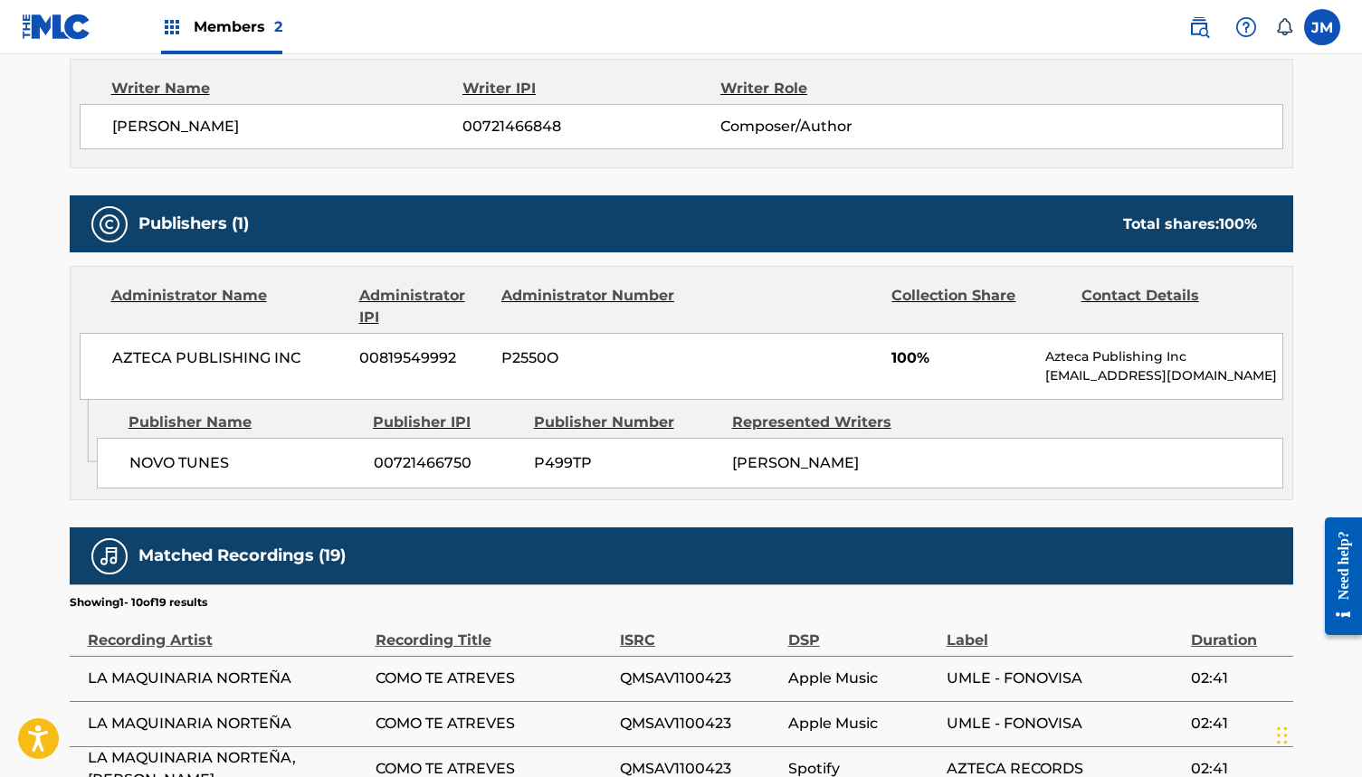
scroll to position [521, 0]
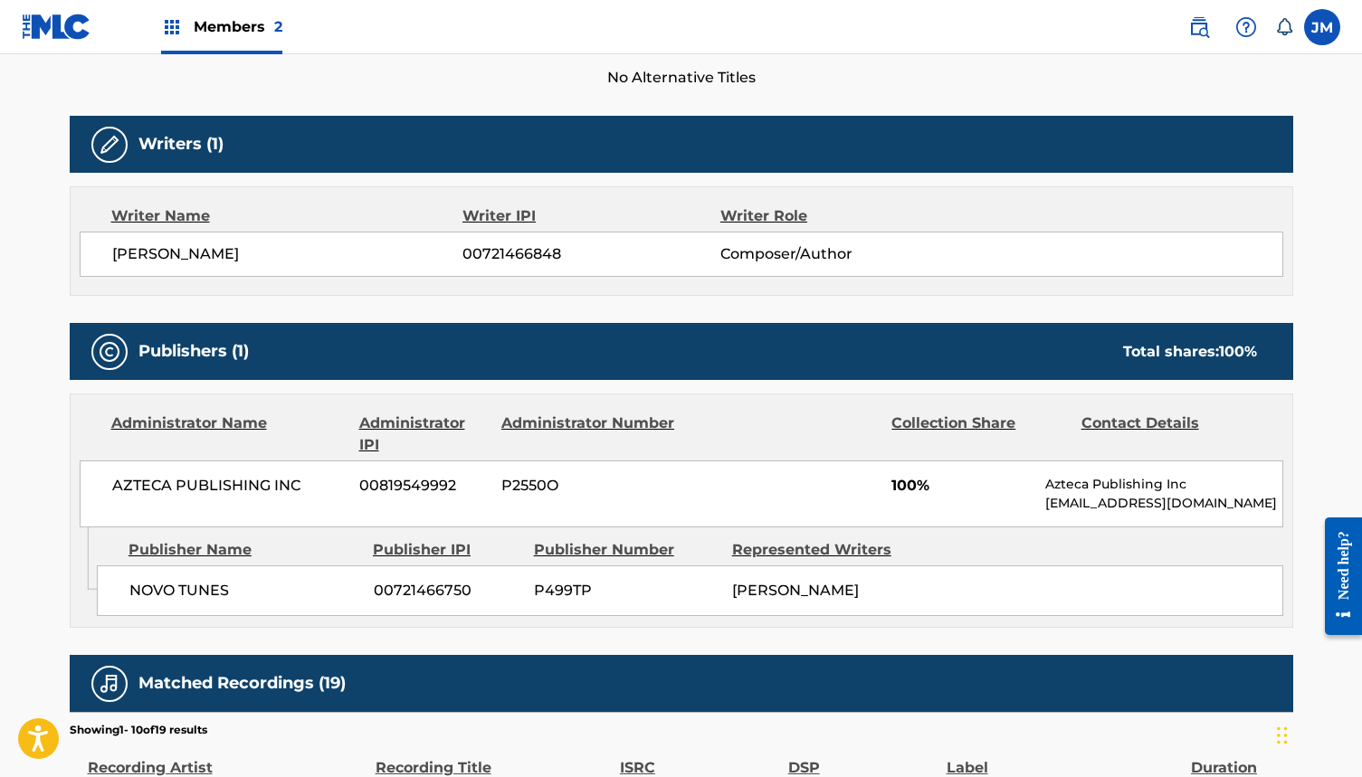
click at [273, 250] on span "[PERSON_NAME]" at bounding box center [287, 254] width 351 height 22
copy div "[PERSON_NAME]"
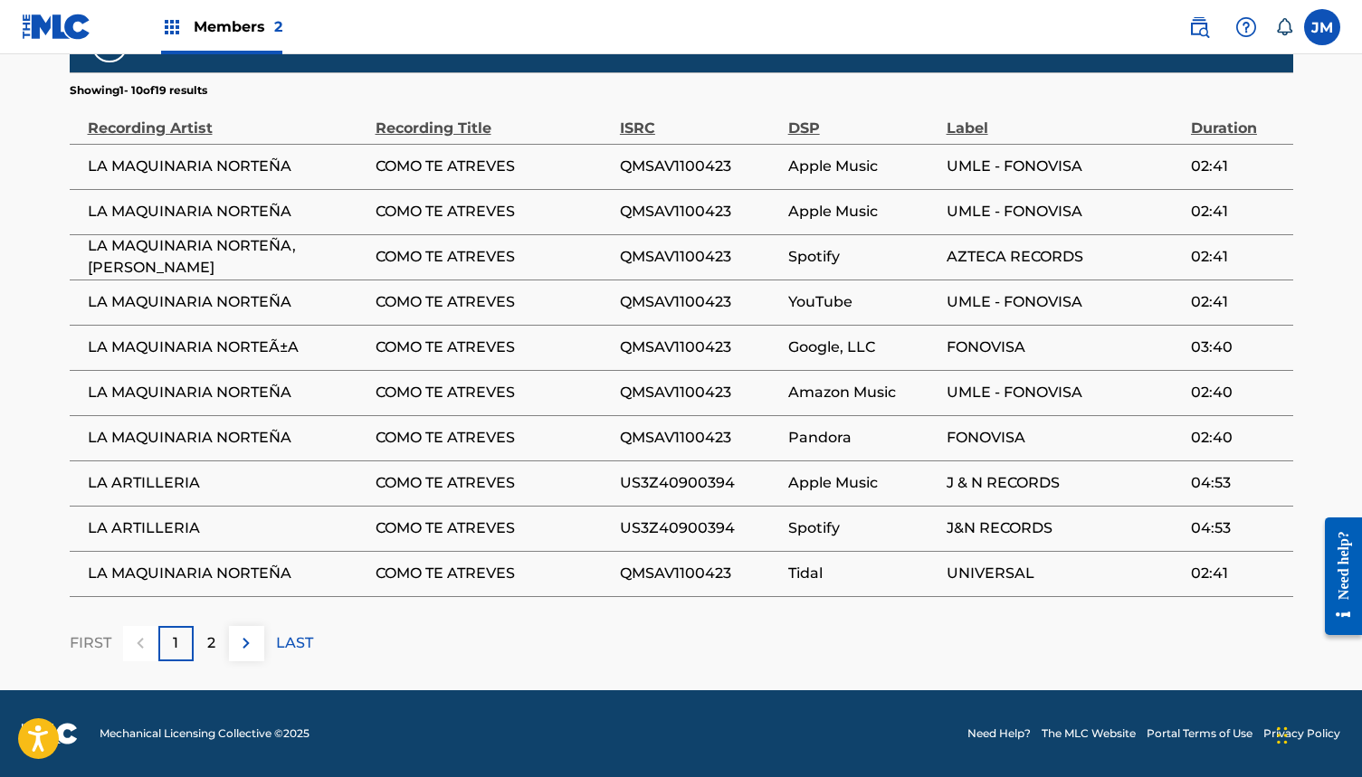
scroll to position [1160, 0]
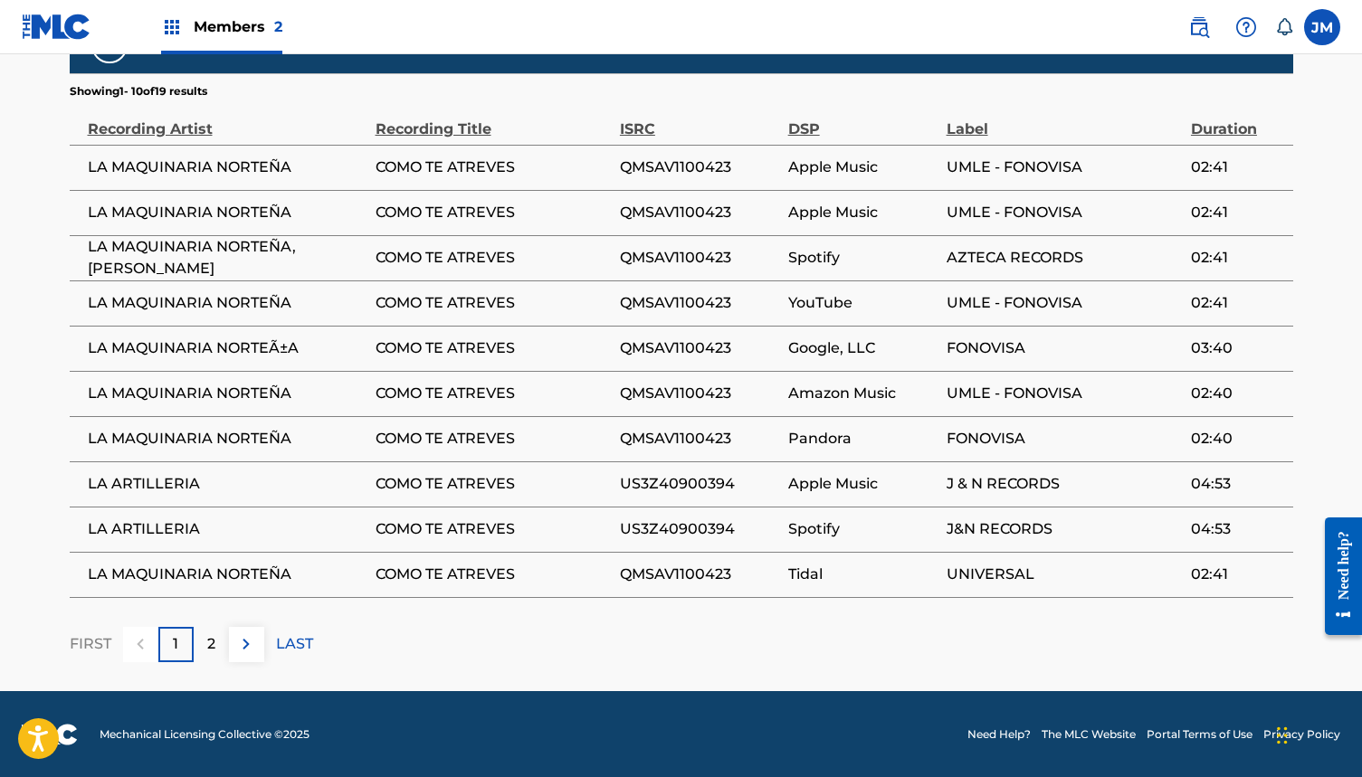
click at [719, 480] on span "US3Z40900394" at bounding box center [699, 484] width 159 height 22
copy span "US3Z40900394"
click at [247, 652] on img at bounding box center [246, 644] width 22 height 22
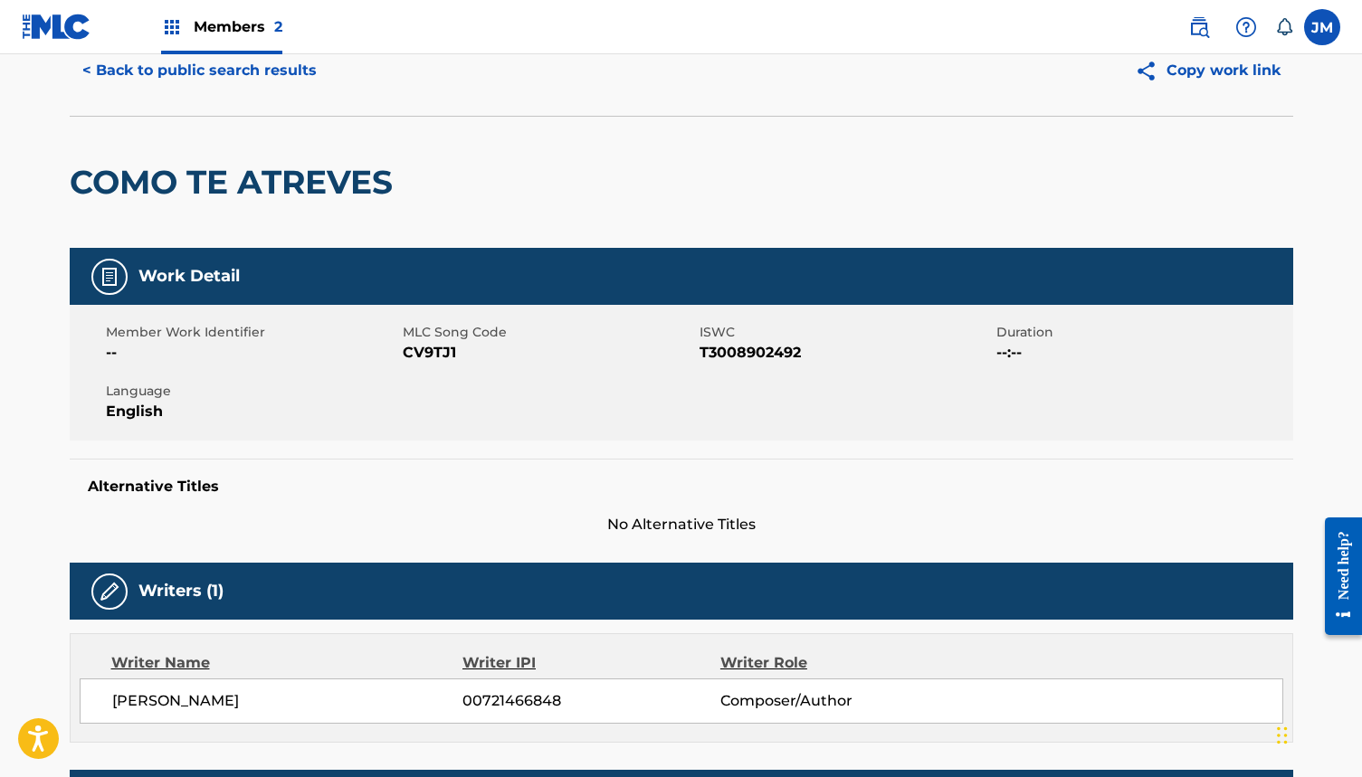
scroll to position [63, 0]
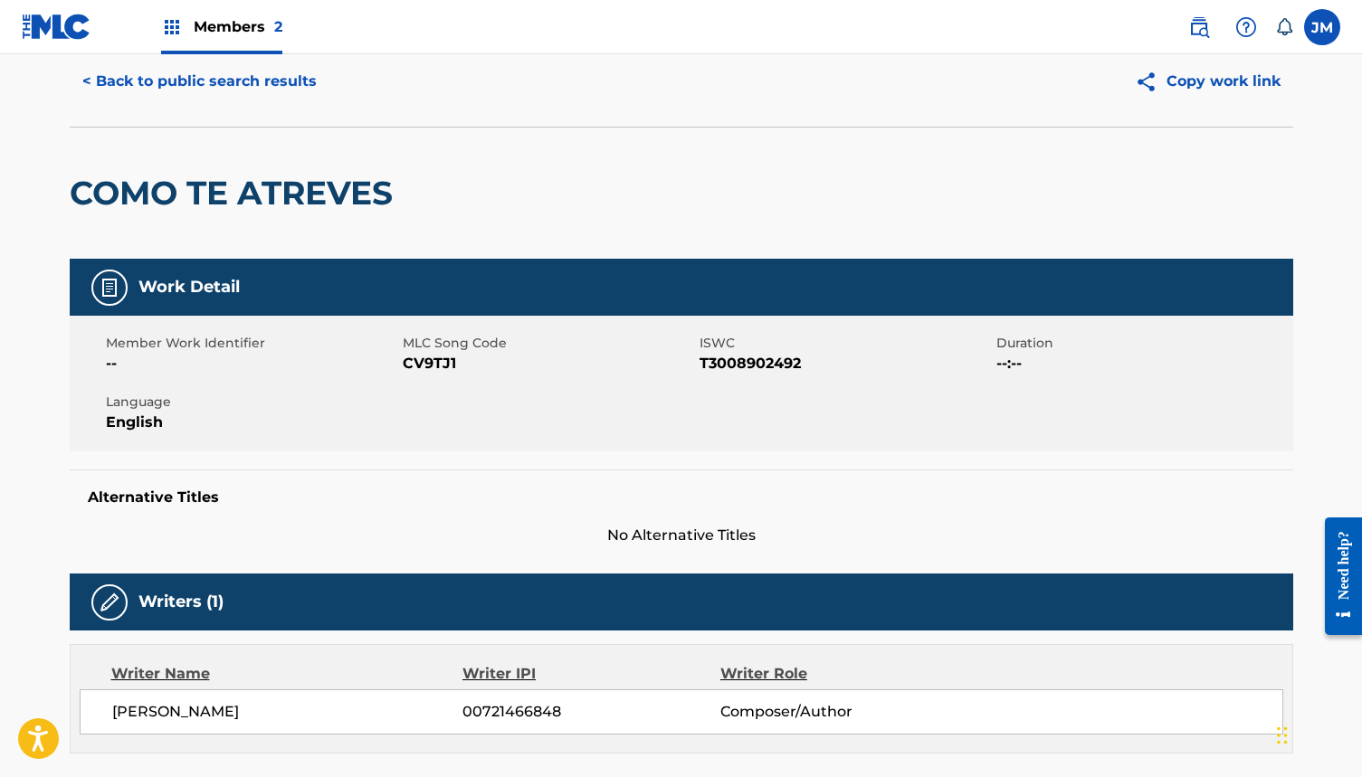
click at [333, 191] on h2 "COMO TE ATREVES" at bounding box center [236, 193] width 332 height 41
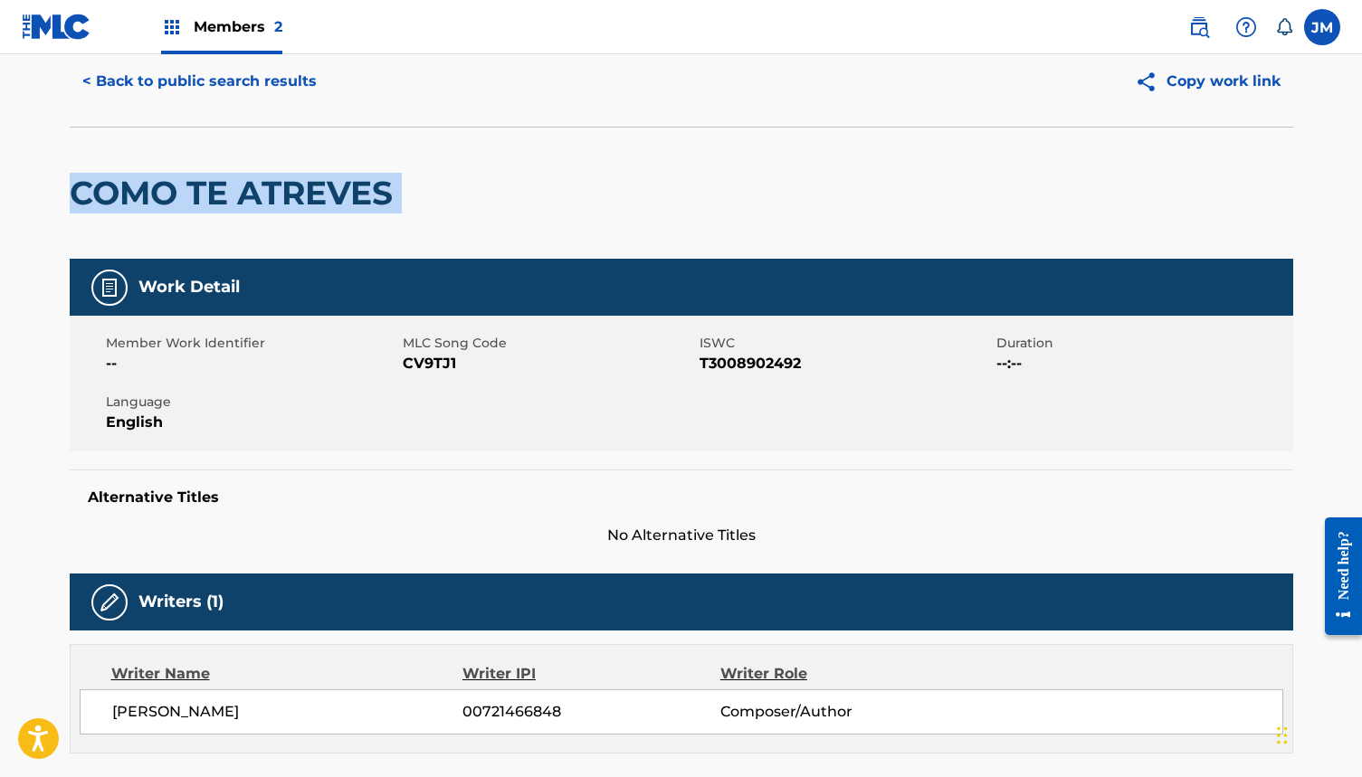
click at [333, 191] on h2 "COMO TE ATREVES" at bounding box center [236, 193] width 332 height 41
copy div "COMO TE ATREVES"
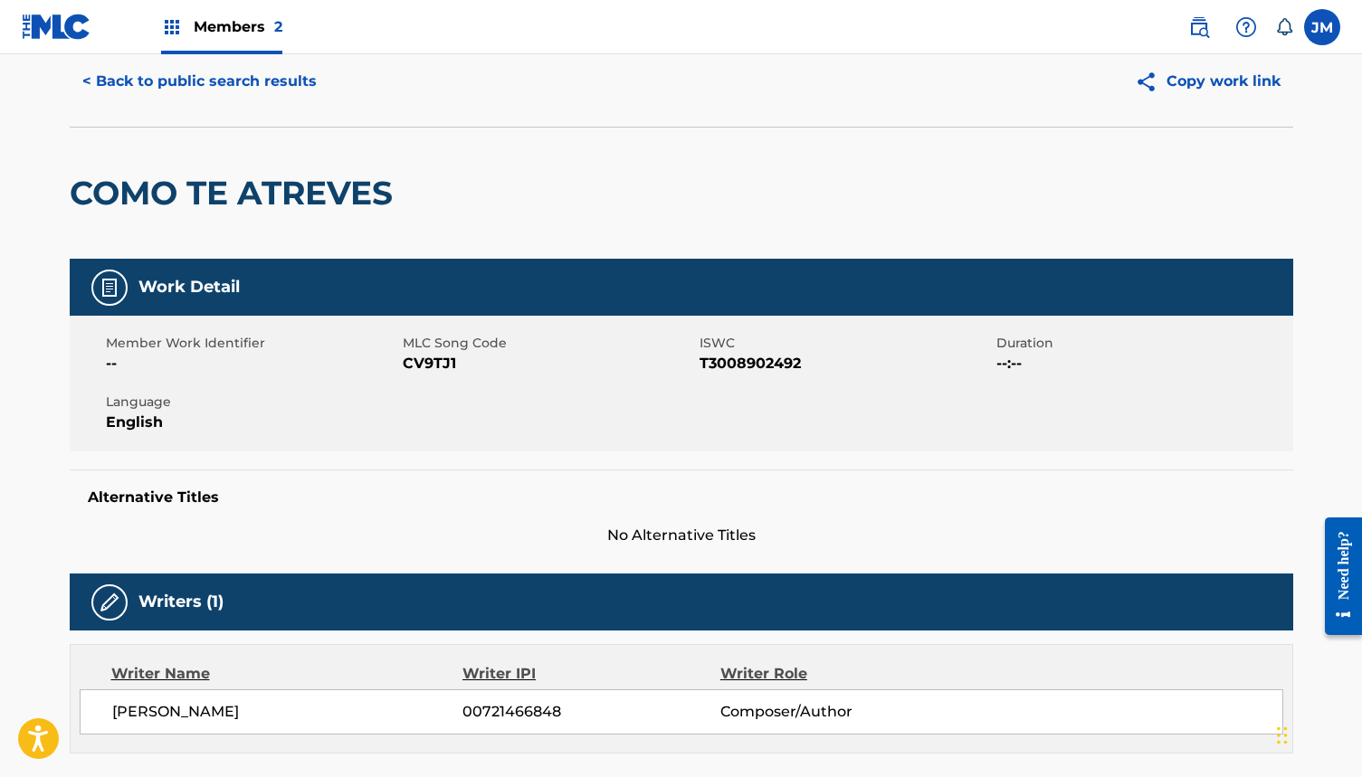
click at [433, 360] on span "CV9TJ1" at bounding box center [549, 364] width 292 height 22
copy span "CV9TJ1"
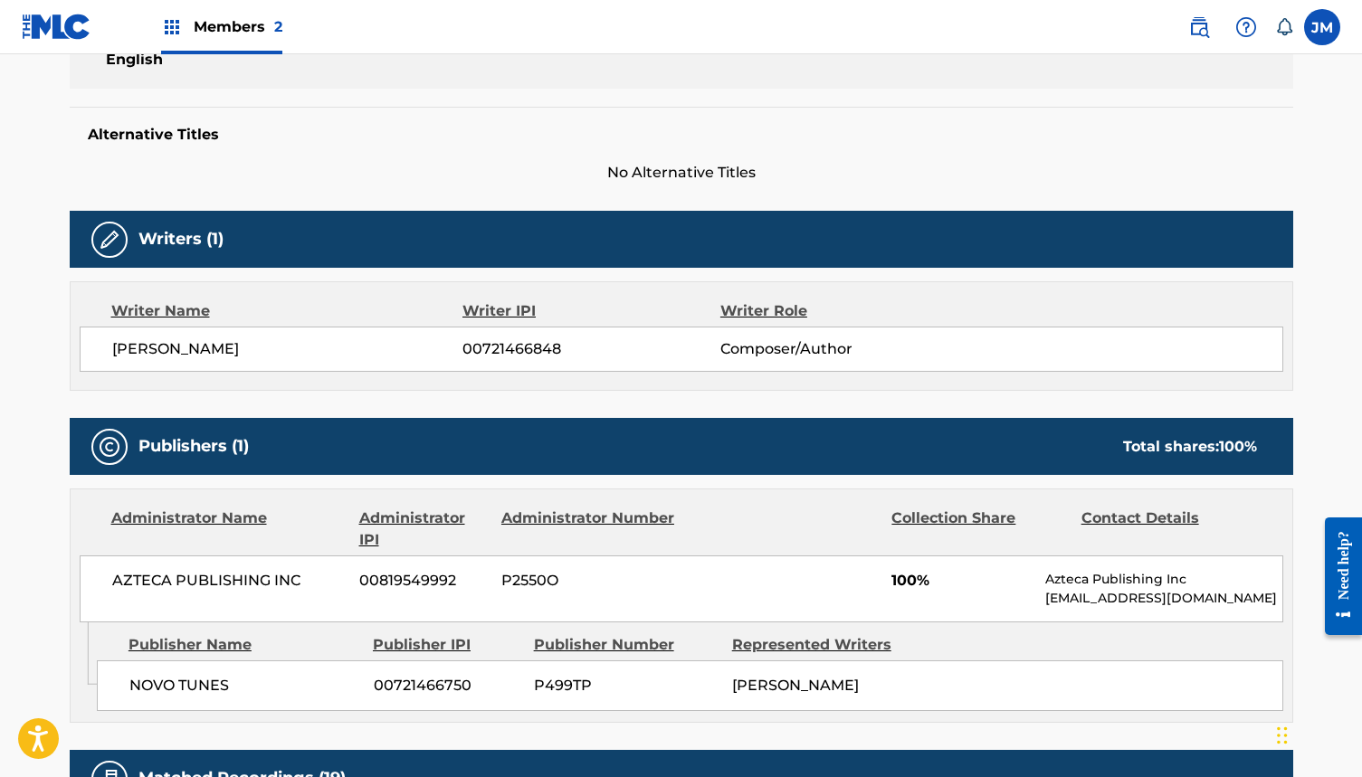
scroll to position [442, 0]
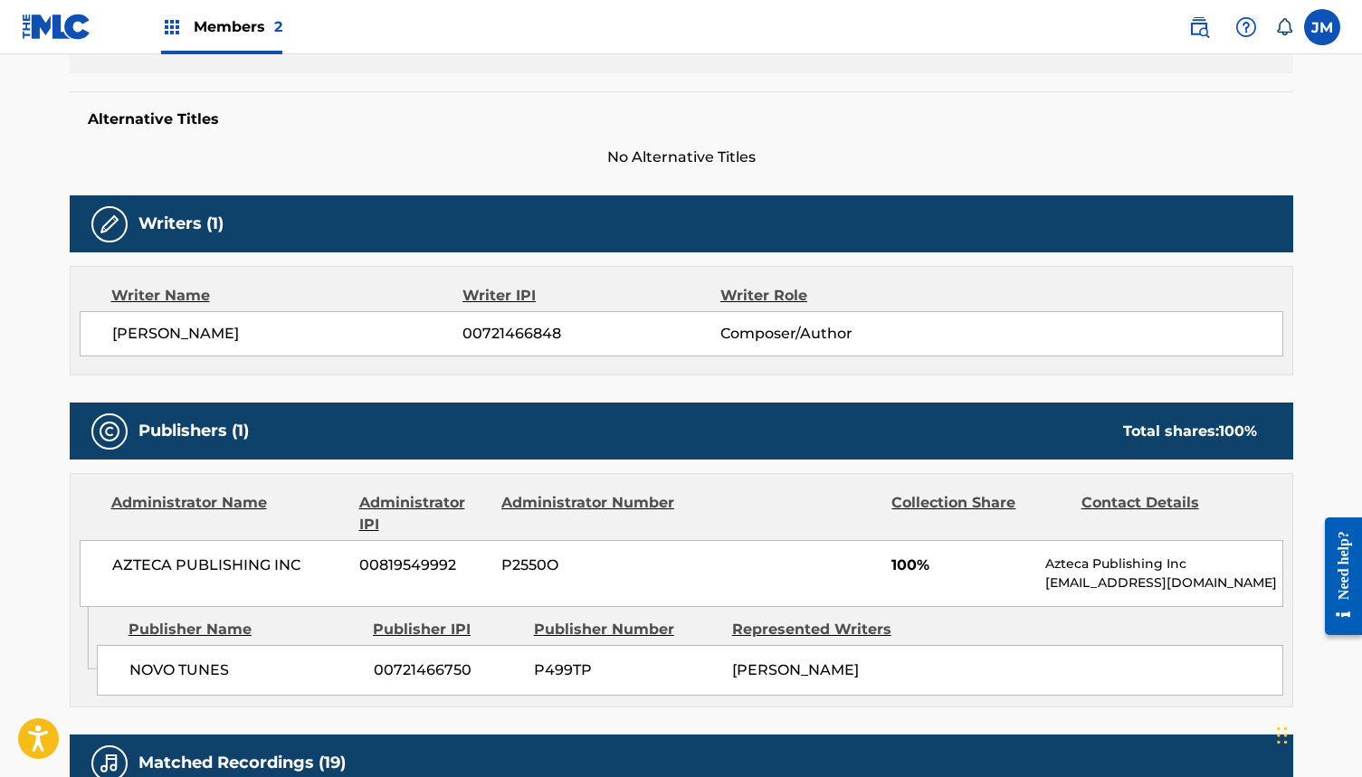
click at [271, 334] on span "[PERSON_NAME]" at bounding box center [287, 334] width 351 height 22
copy div "[PERSON_NAME]"
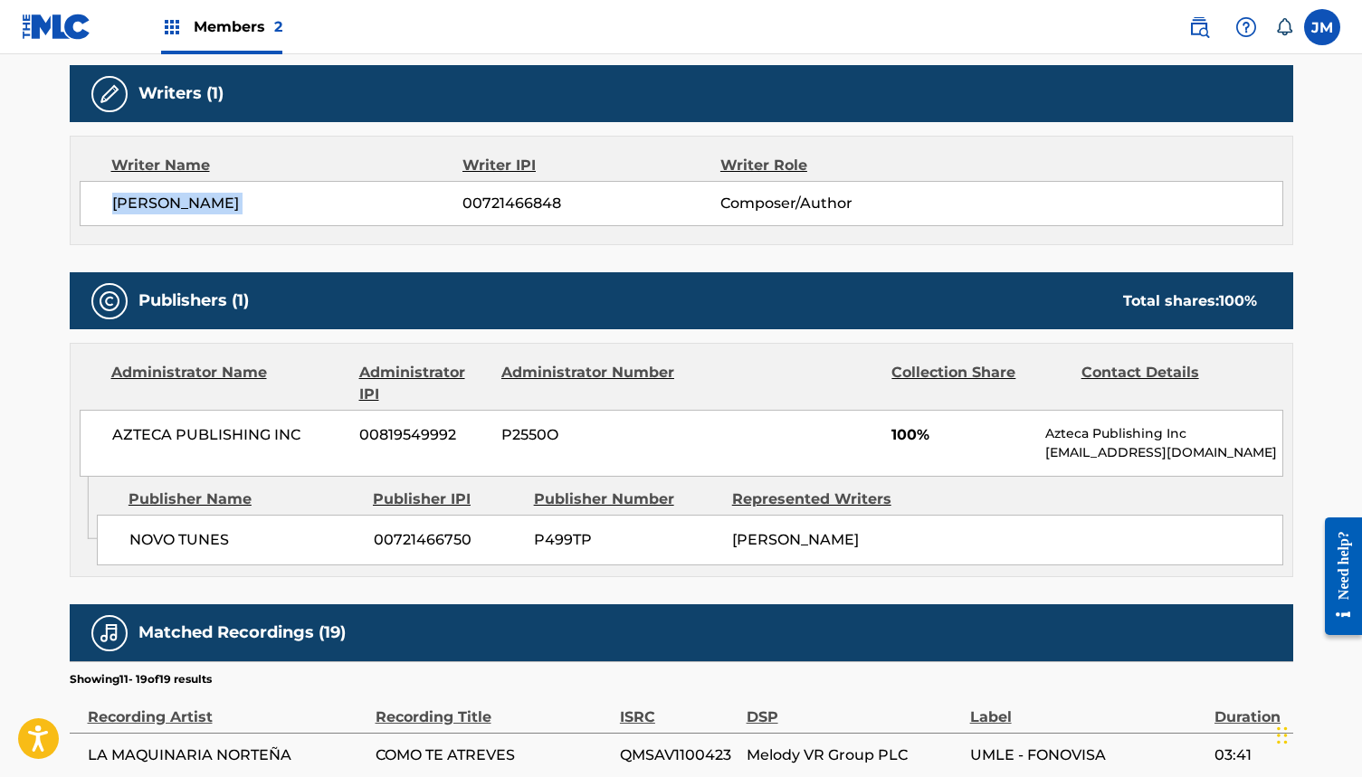
scroll to position [595, 0]
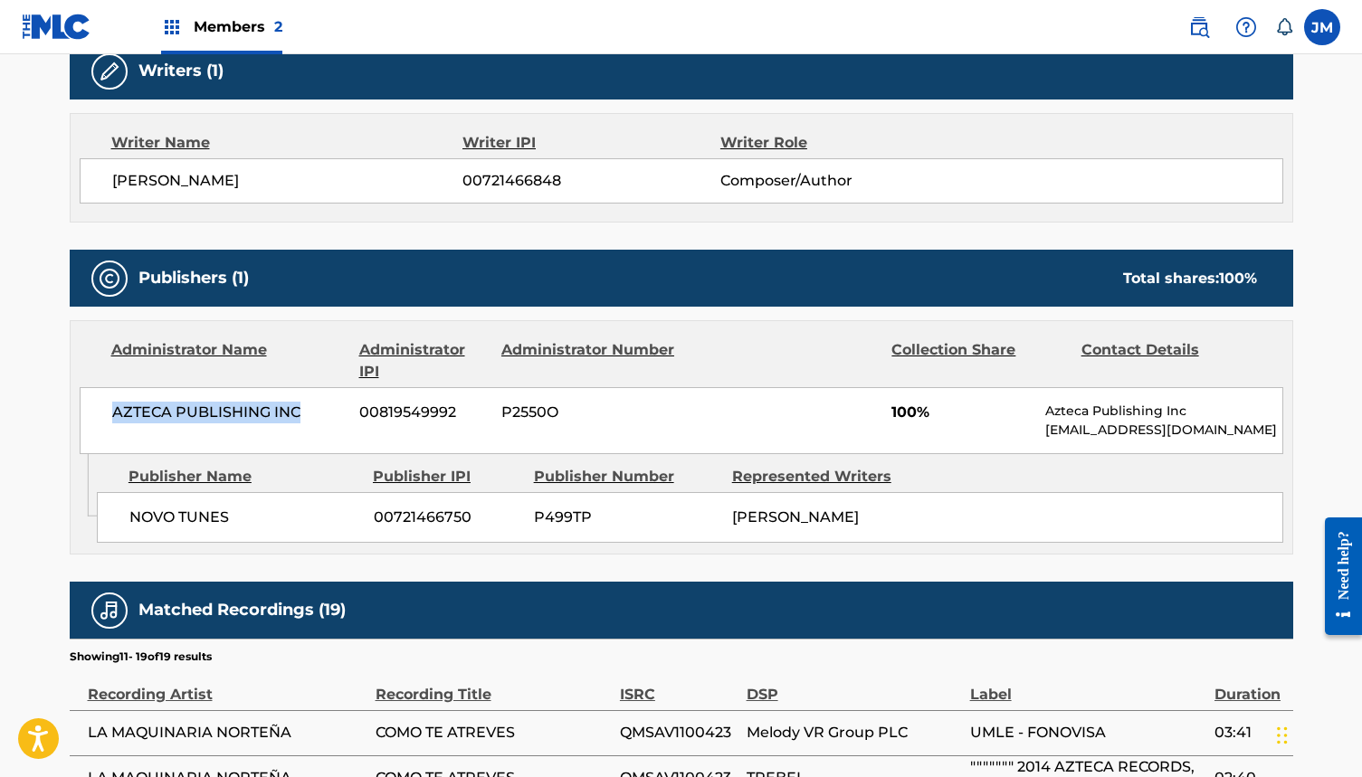
drag, startPoint x: 300, startPoint y: 409, endPoint x: 116, endPoint y: 411, distance: 184.6
click at [116, 411] on span "AZTECA PUBLISHING INC" at bounding box center [229, 413] width 234 height 22
copy span "AZTECA PUBLISHING INC"
